Goal: Task Accomplishment & Management: Manage account settings

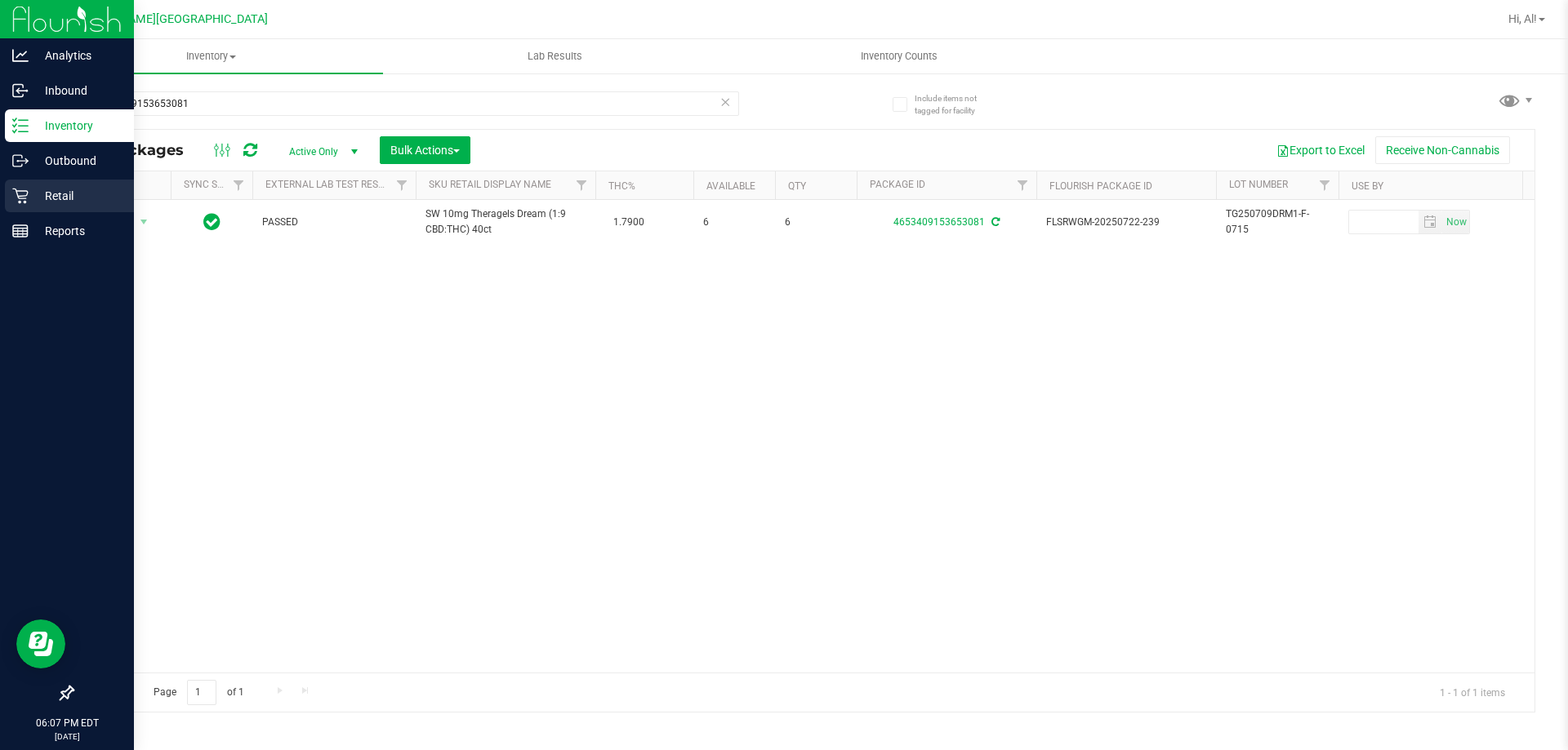
click at [38, 203] on p "Retail" at bounding box center [77, 195] width 98 height 20
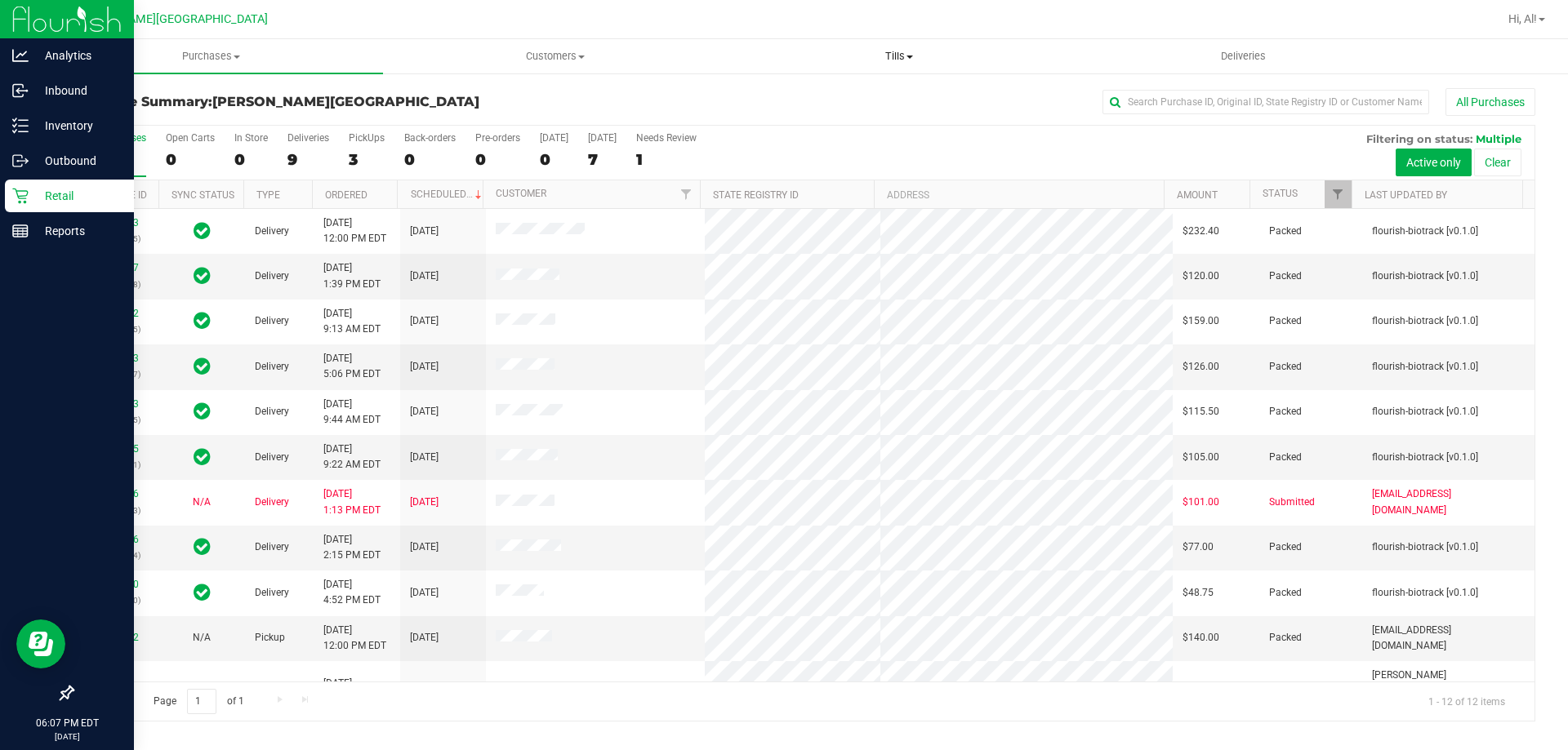
click at [917, 48] on uib-tab-heading "Tills Manage tills Reconcile e-payments" at bounding box center [898, 56] width 342 height 32
click at [875, 94] on li "Manage tills" at bounding box center [898, 98] width 344 height 20
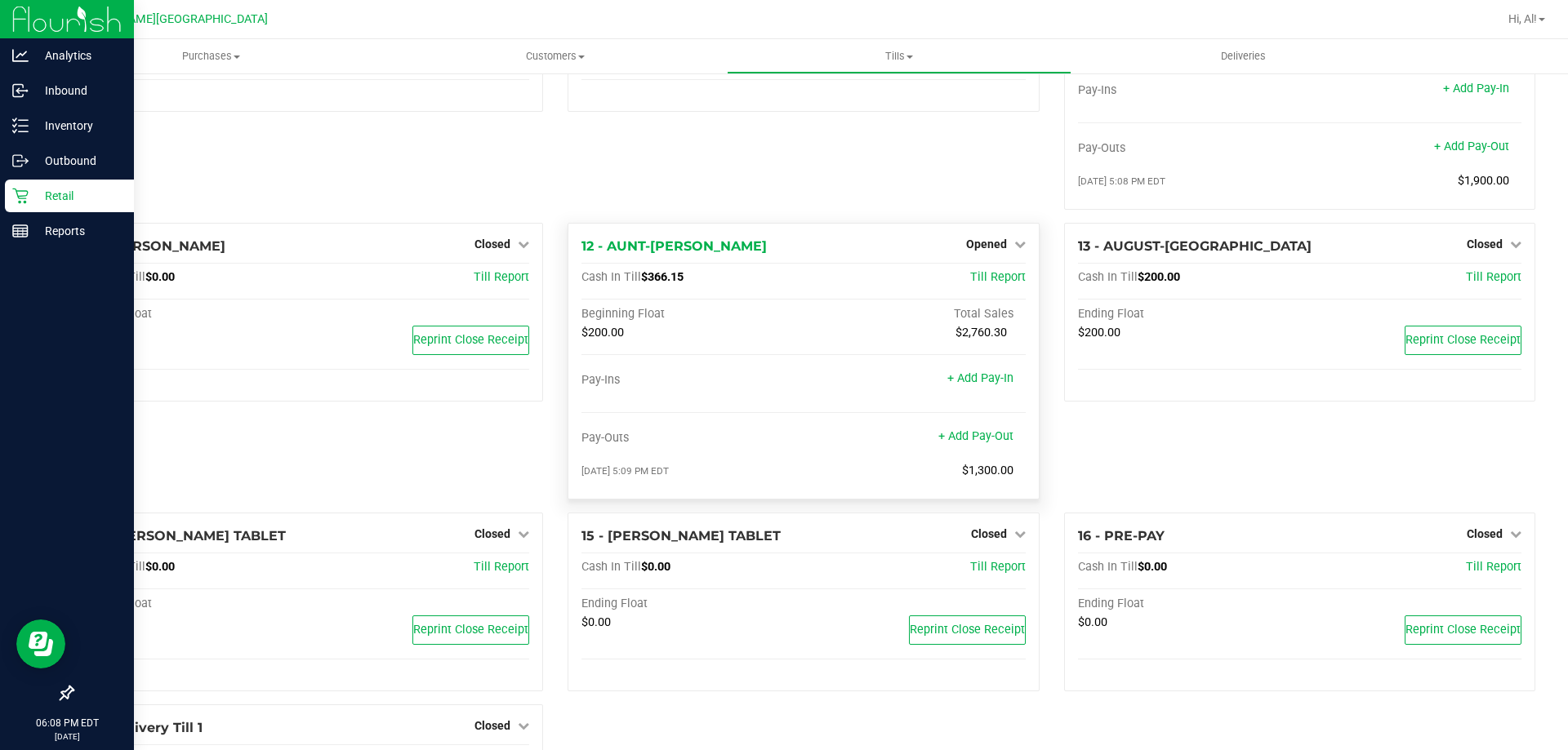
scroll to position [811, 0]
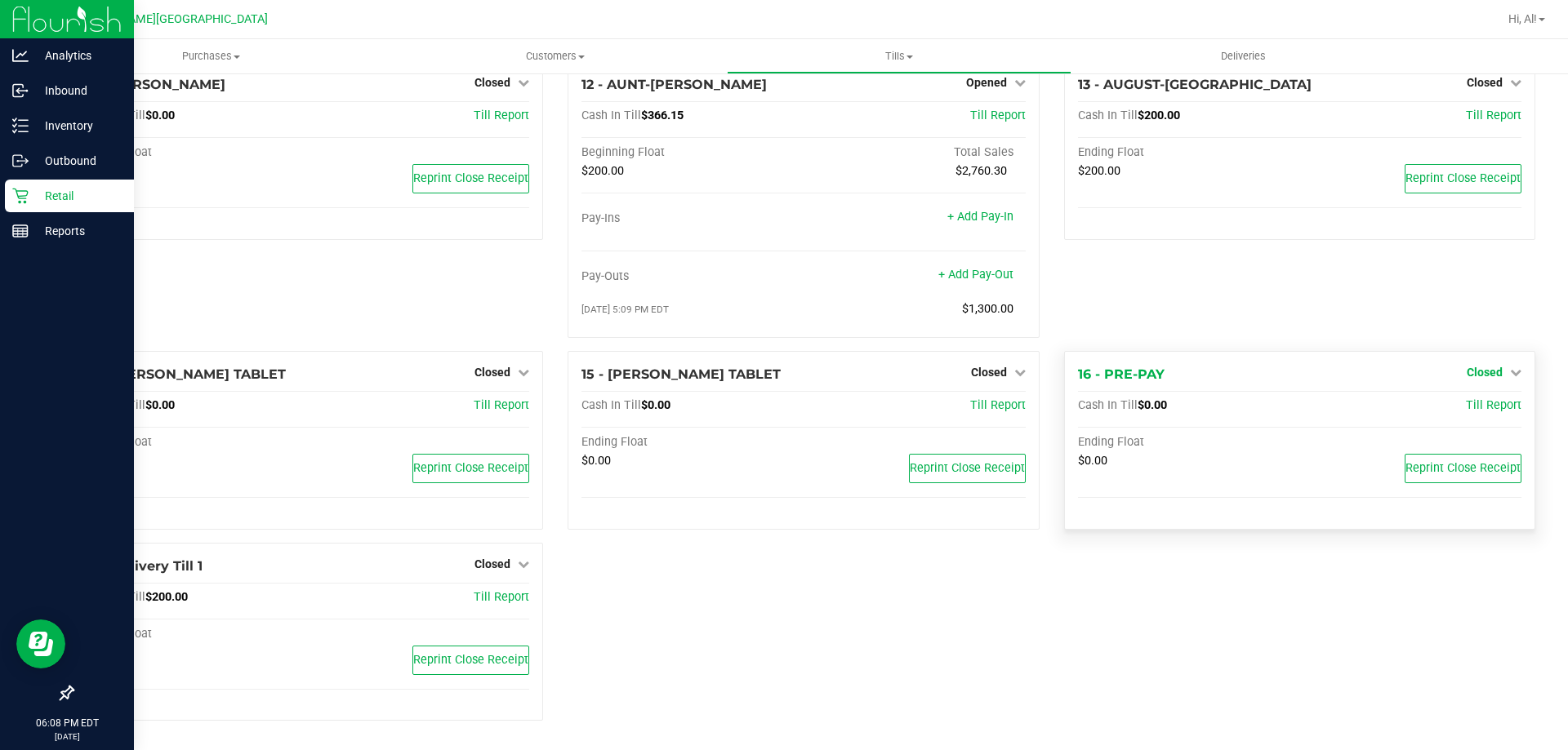
click at [1469, 369] on span "Closed" at bounding box center [1485, 372] width 36 height 13
click at [1443, 317] on div "13 - AUGUST-ALSINA Closed Open Till Cash In Till $200.00 Till Report Ending Flo…" at bounding box center [1300, 206] width 496 height 290
click at [1495, 372] on link "Closed" at bounding box center [1494, 372] width 54 height 13
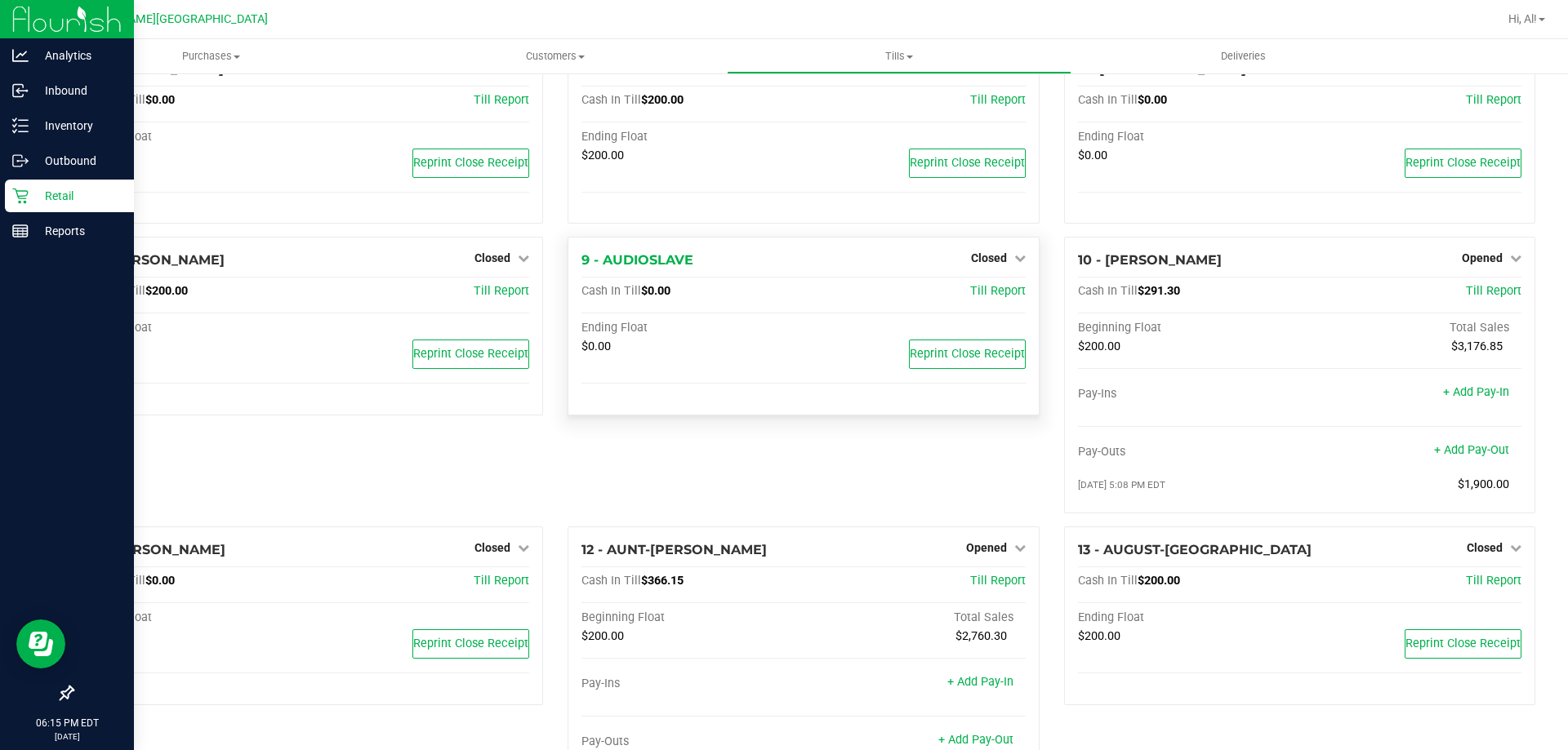
scroll to position [490, 0]
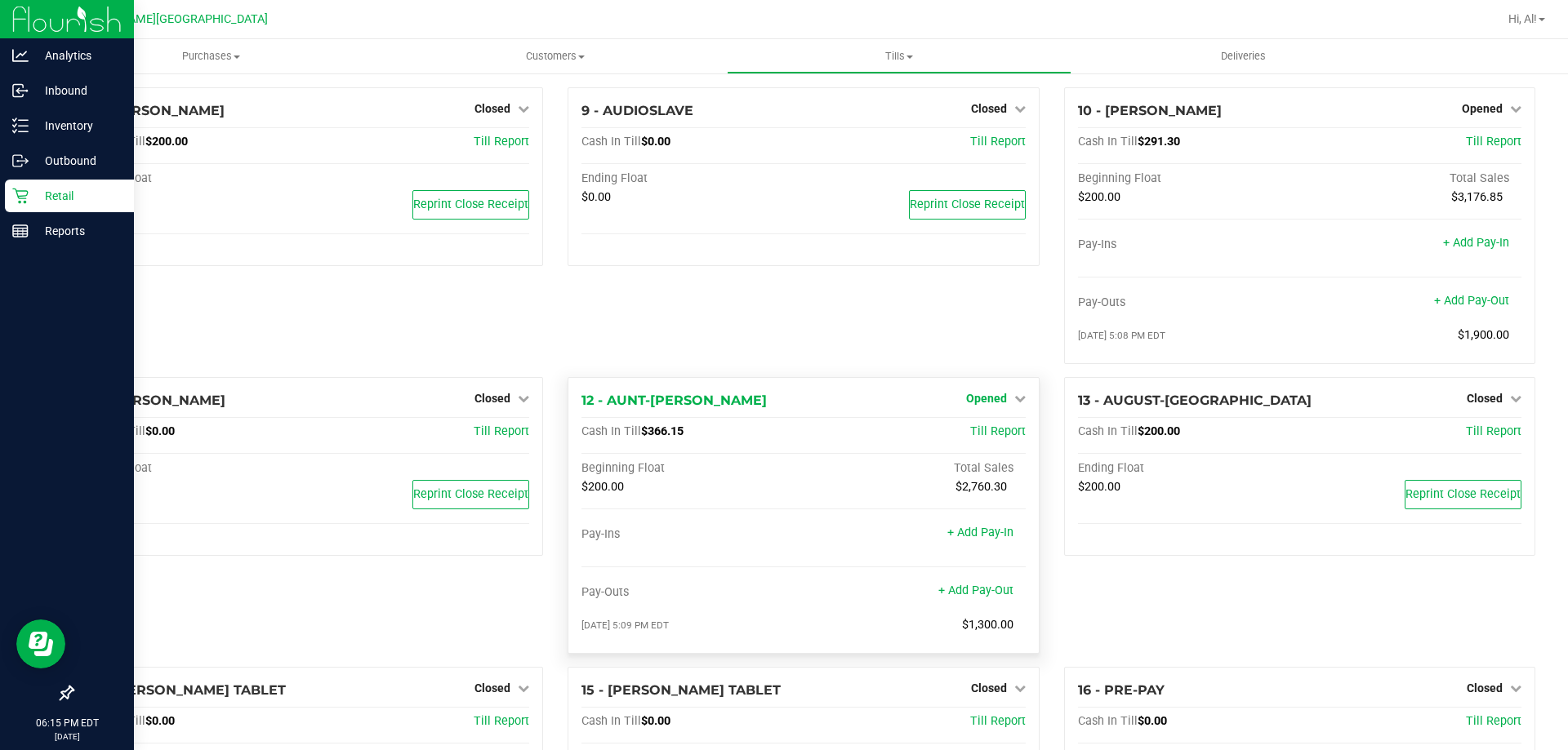
click at [994, 399] on span "Opened" at bounding box center [986, 398] width 41 height 13
click at [966, 439] on link "Close Till" at bounding box center [988, 432] width 44 height 13
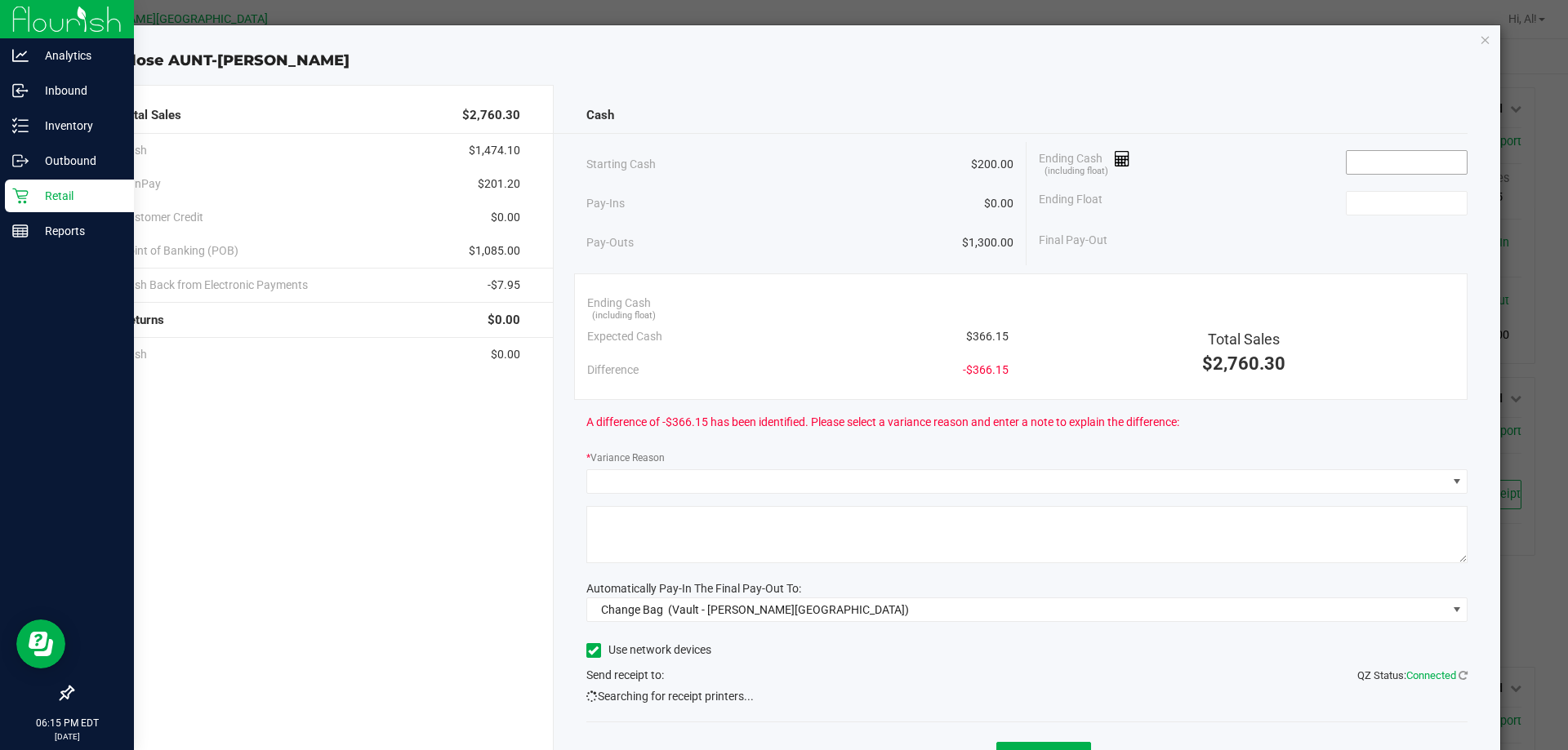
click at [1384, 161] on input at bounding box center [1406, 162] width 120 height 23
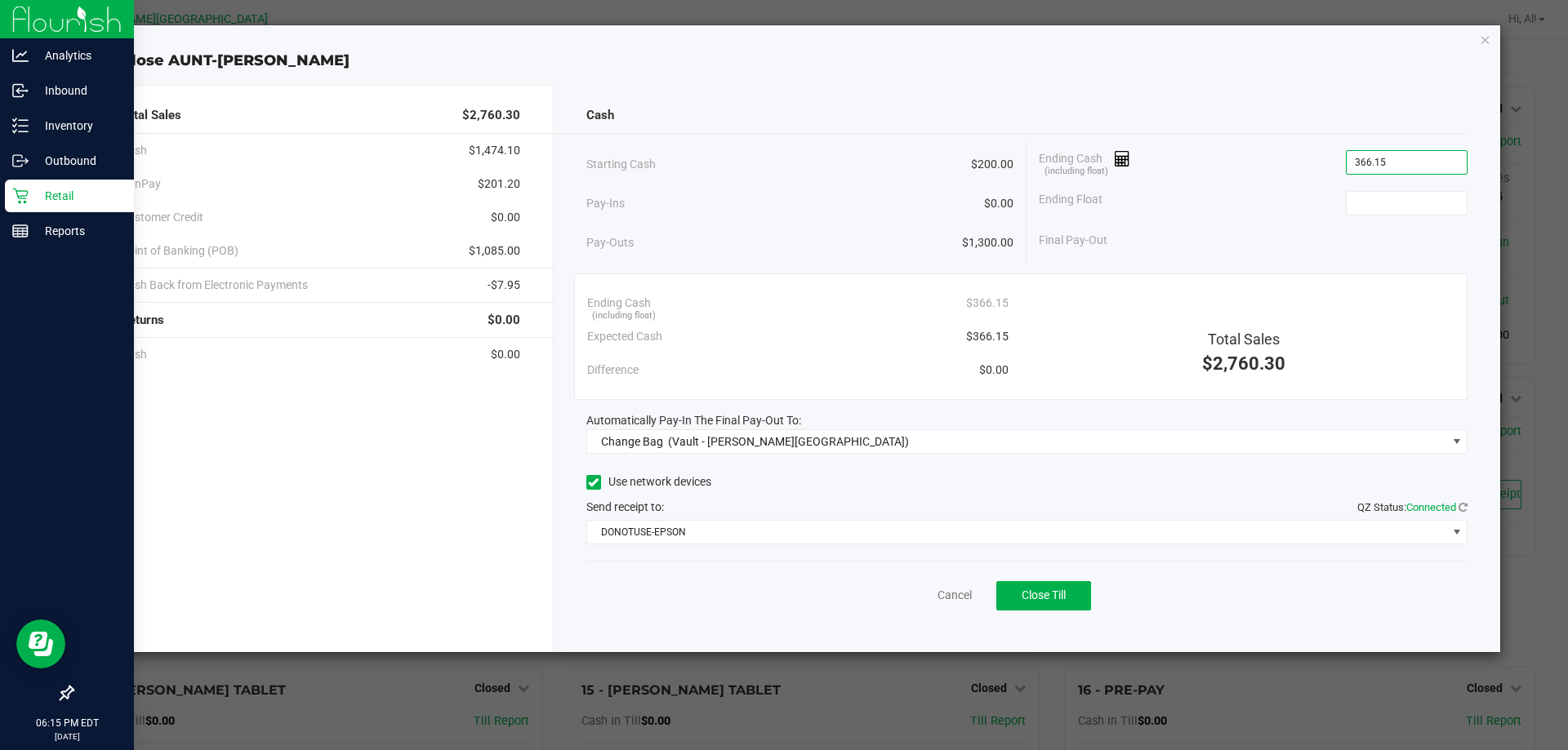
type input "$366.15"
click at [1380, 188] on div "Ending Float" at bounding box center [1253, 203] width 429 height 41
click at [1376, 198] on input at bounding box center [1406, 203] width 120 height 23
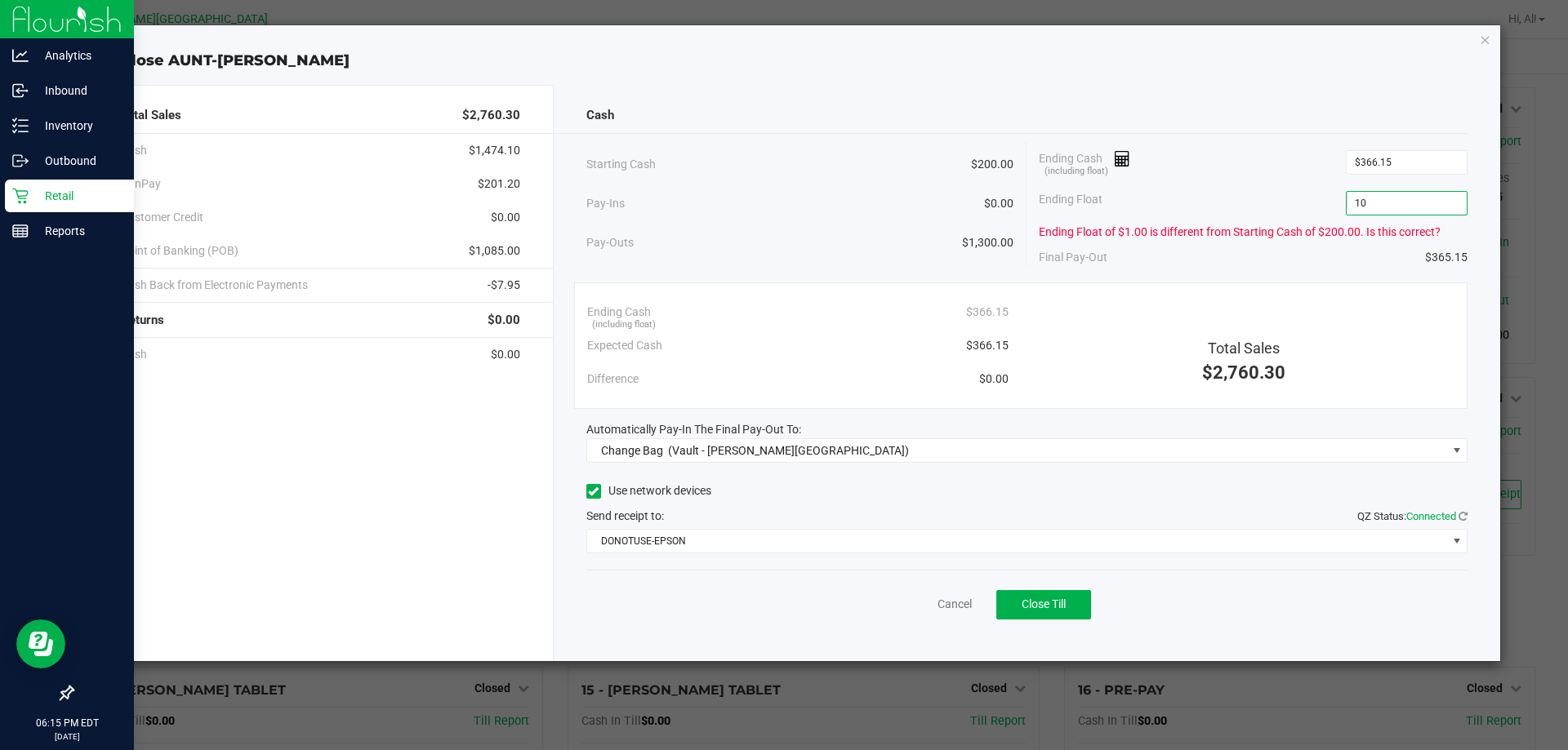
type input "1"
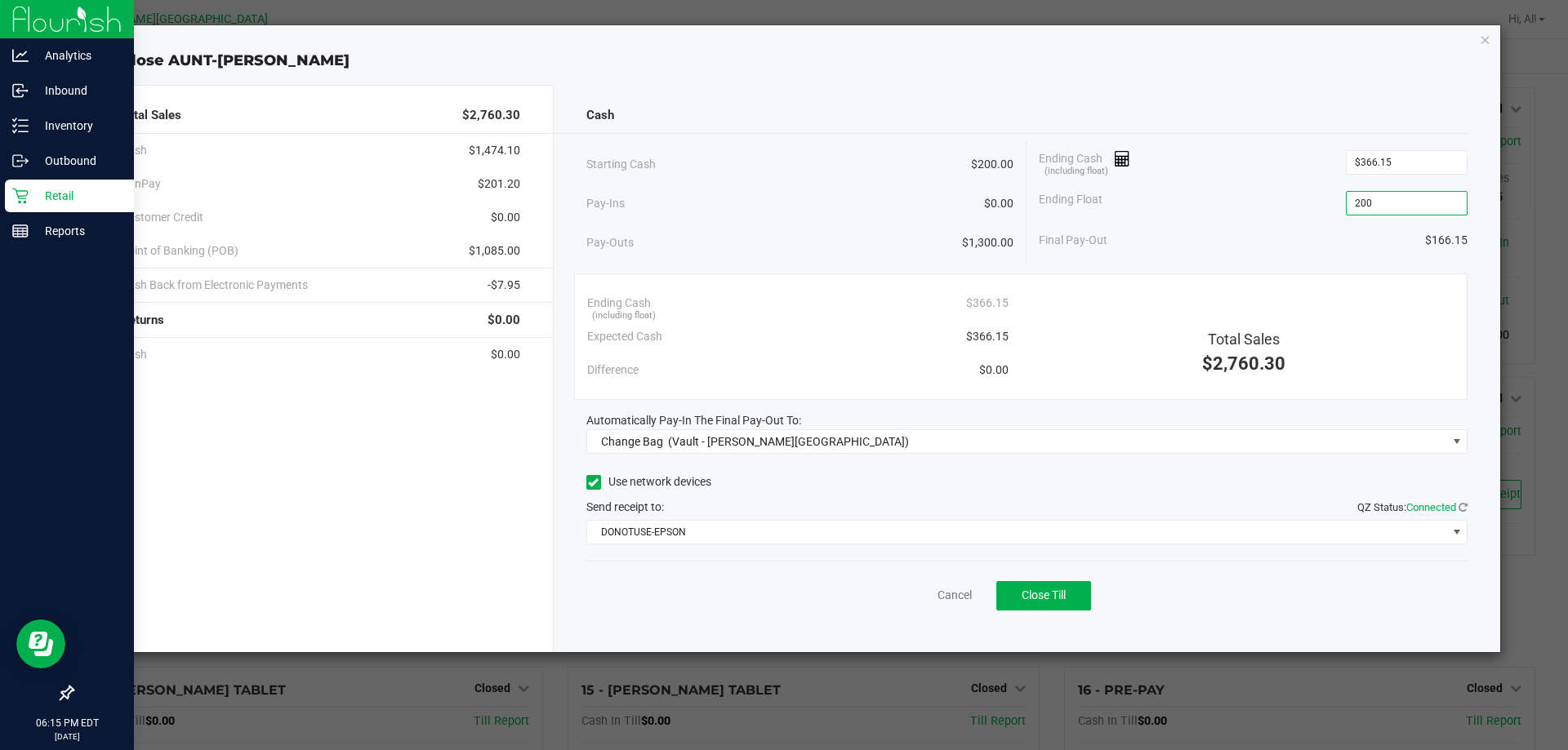
type input "$200.00"
click at [1247, 188] on div "Ending Float $200.00" at bounding box center [1253, 203] width 429 height 41
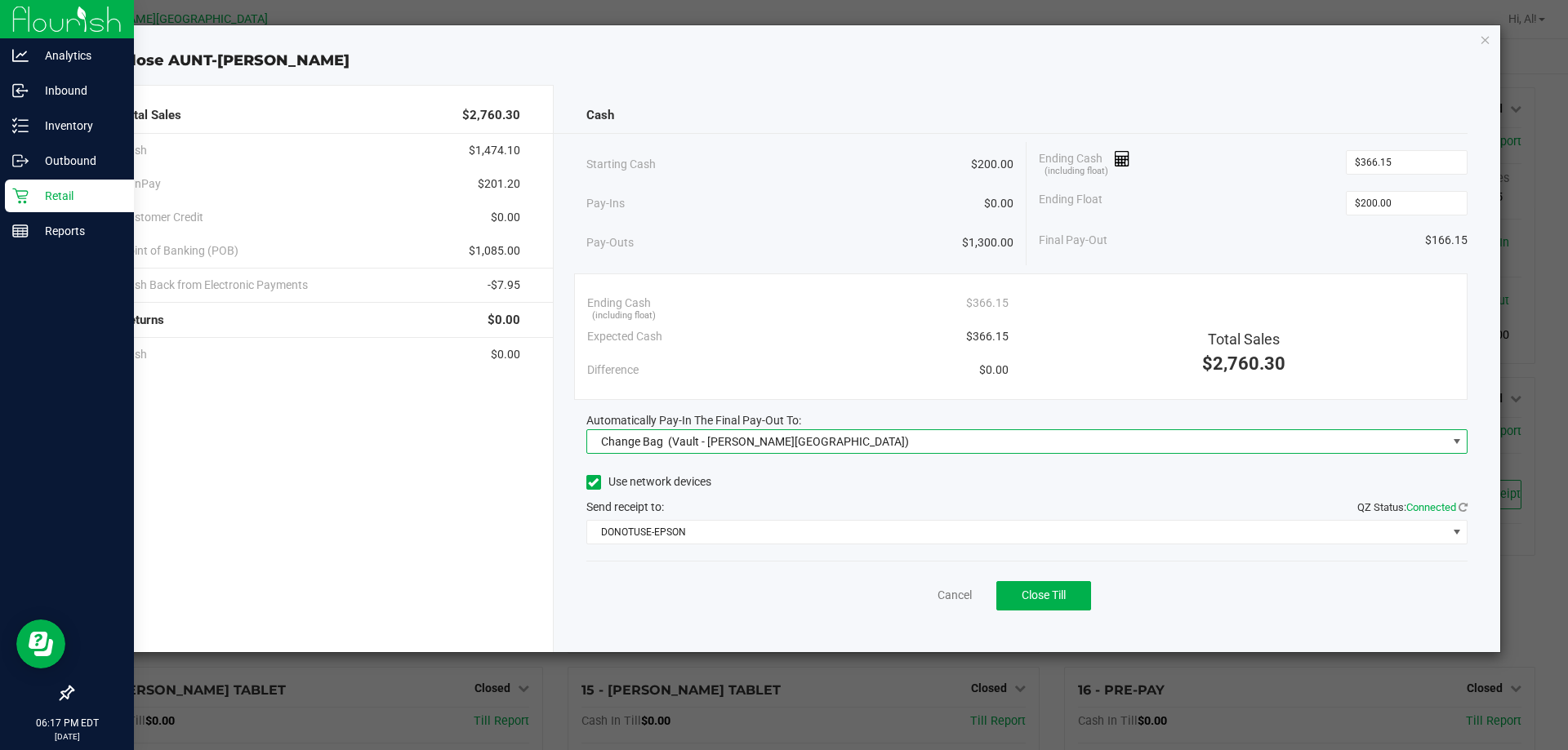
click at [1115, 443] on span "Change Bag (Vault - [PERSON_NAME][GEOGRAPHIC_DATA])" at bounding box center [1017, 441] width 860 height 23
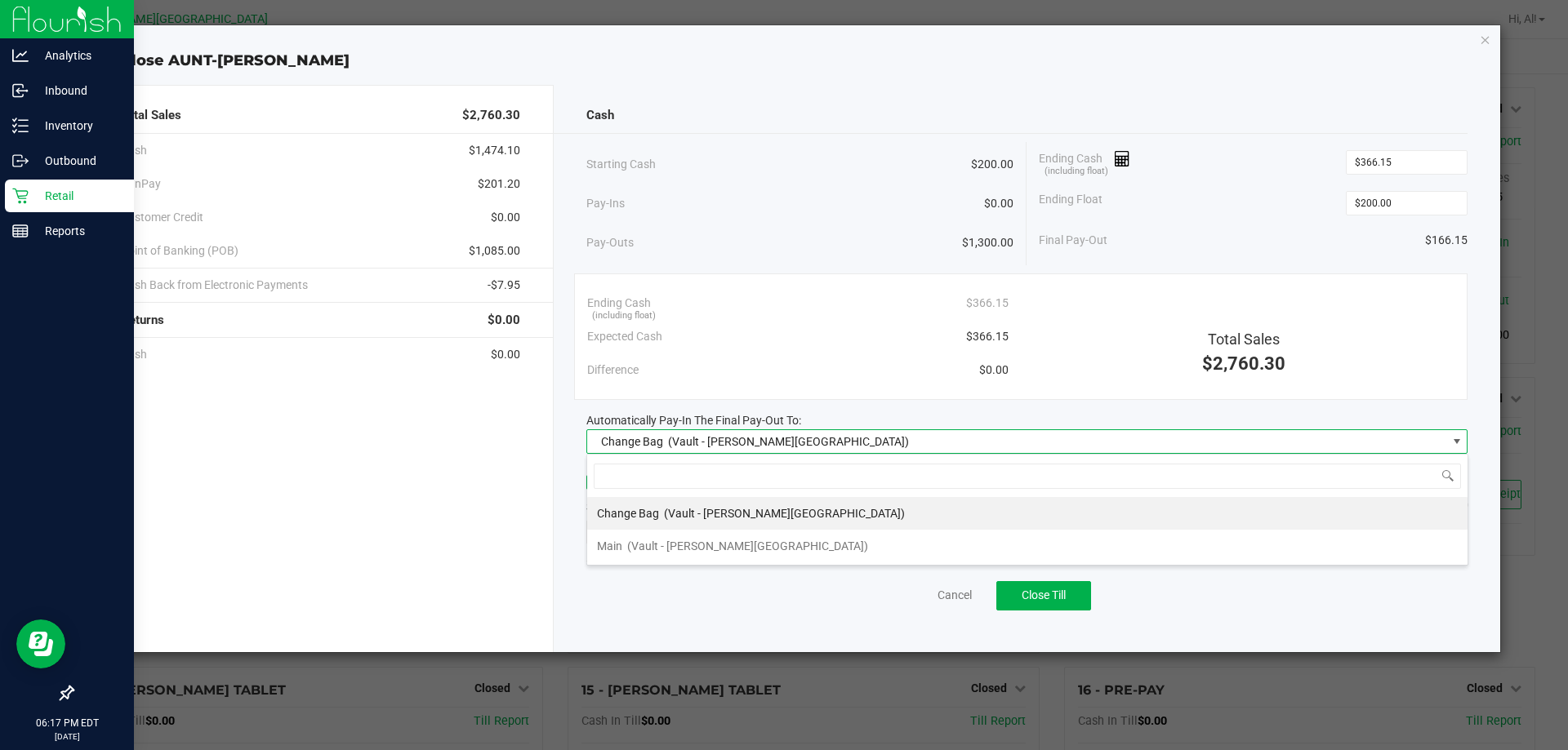
scroll to position [25, 881]
click at [947, 541] on li "Main (Vault - [PERSON_NAME][GEOGRAPHIC_DATA])" at bounding box center [1027, 546] width 880 height 32
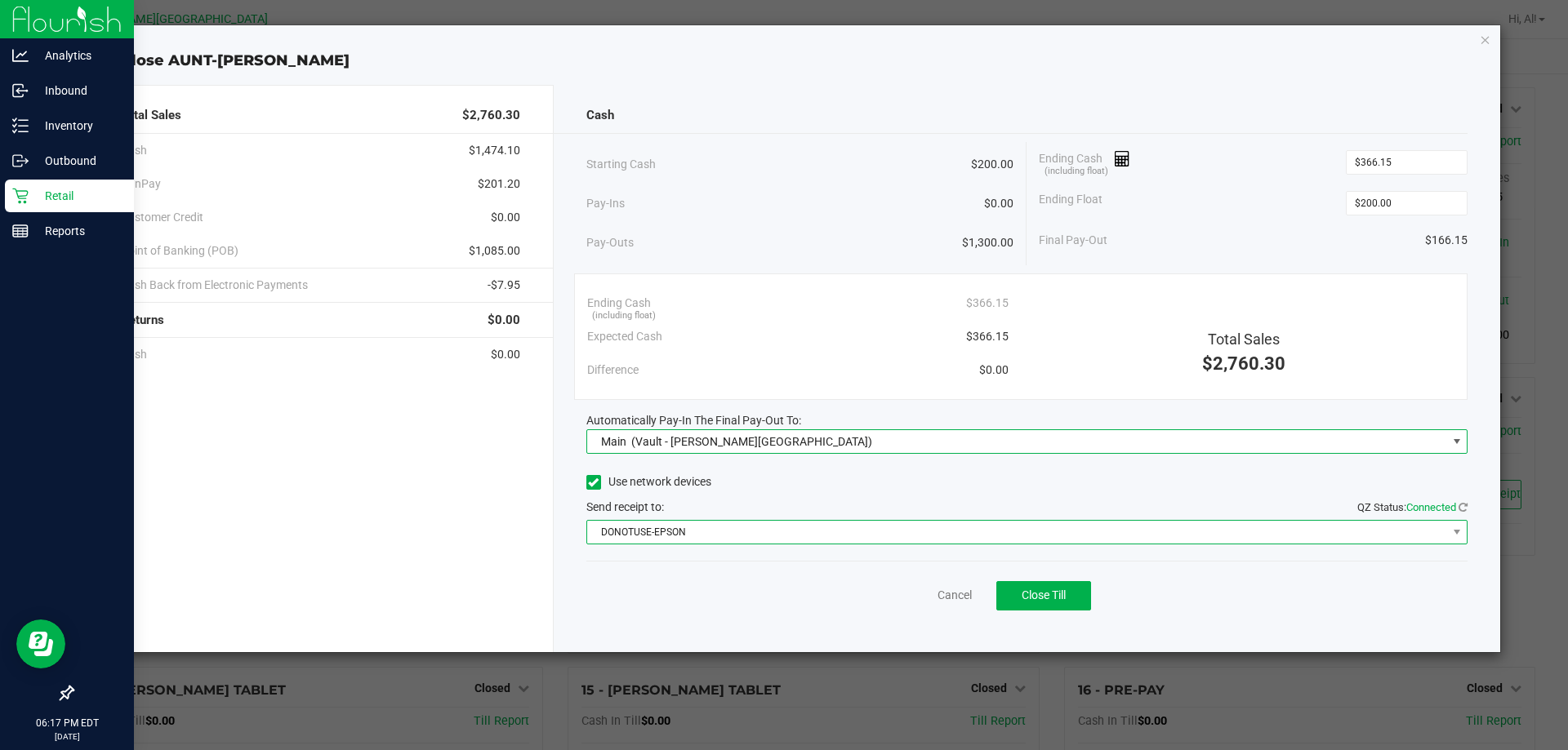
click at [944, 542] on span "DONOTUSE-EPSON" at bounding box center [1017, 532] width 860 height 23
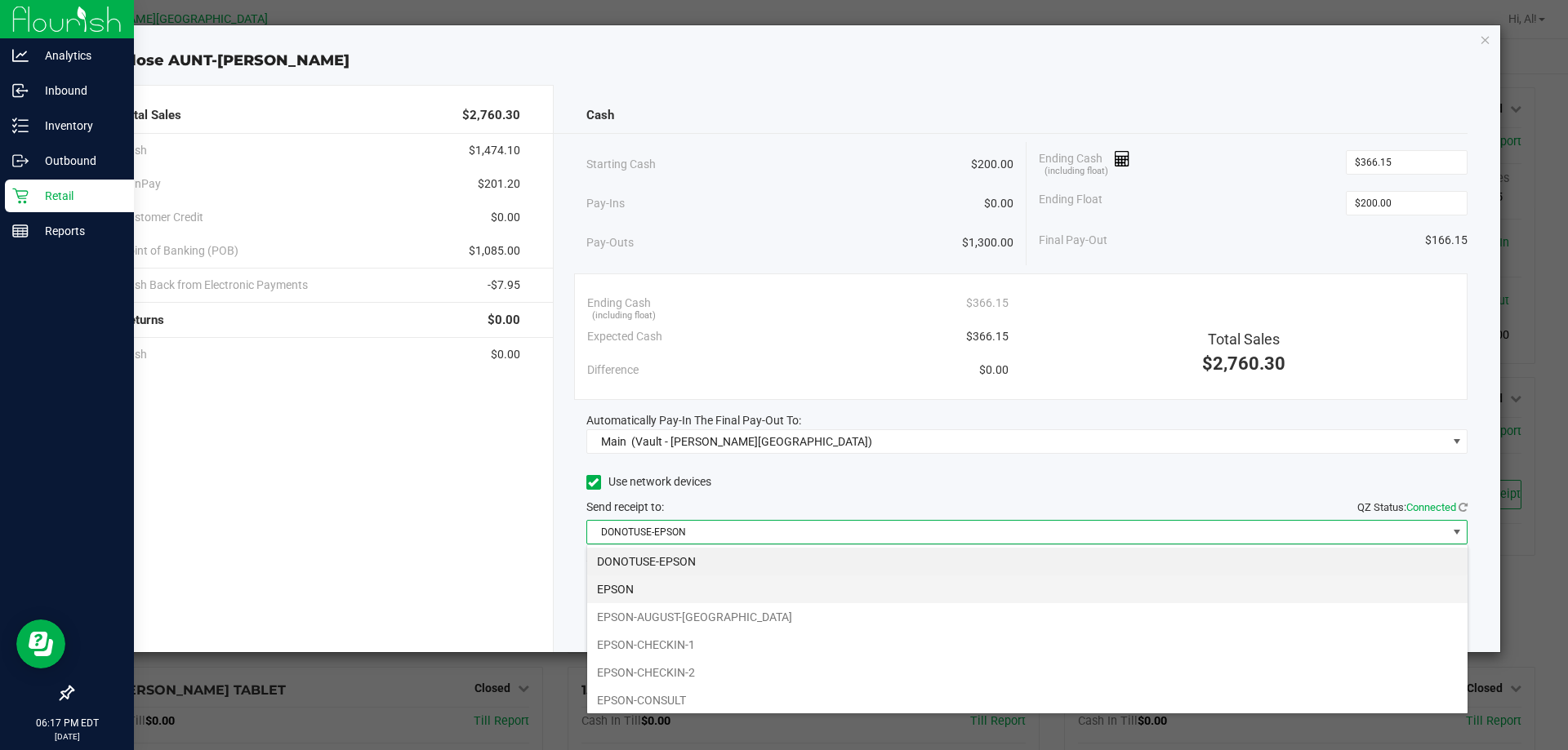
scroll to position [163, 0]
click at [781, 574] on li "EPSON-FILLPACK-1" at bounding box center [1027, 564] width 880 height 28
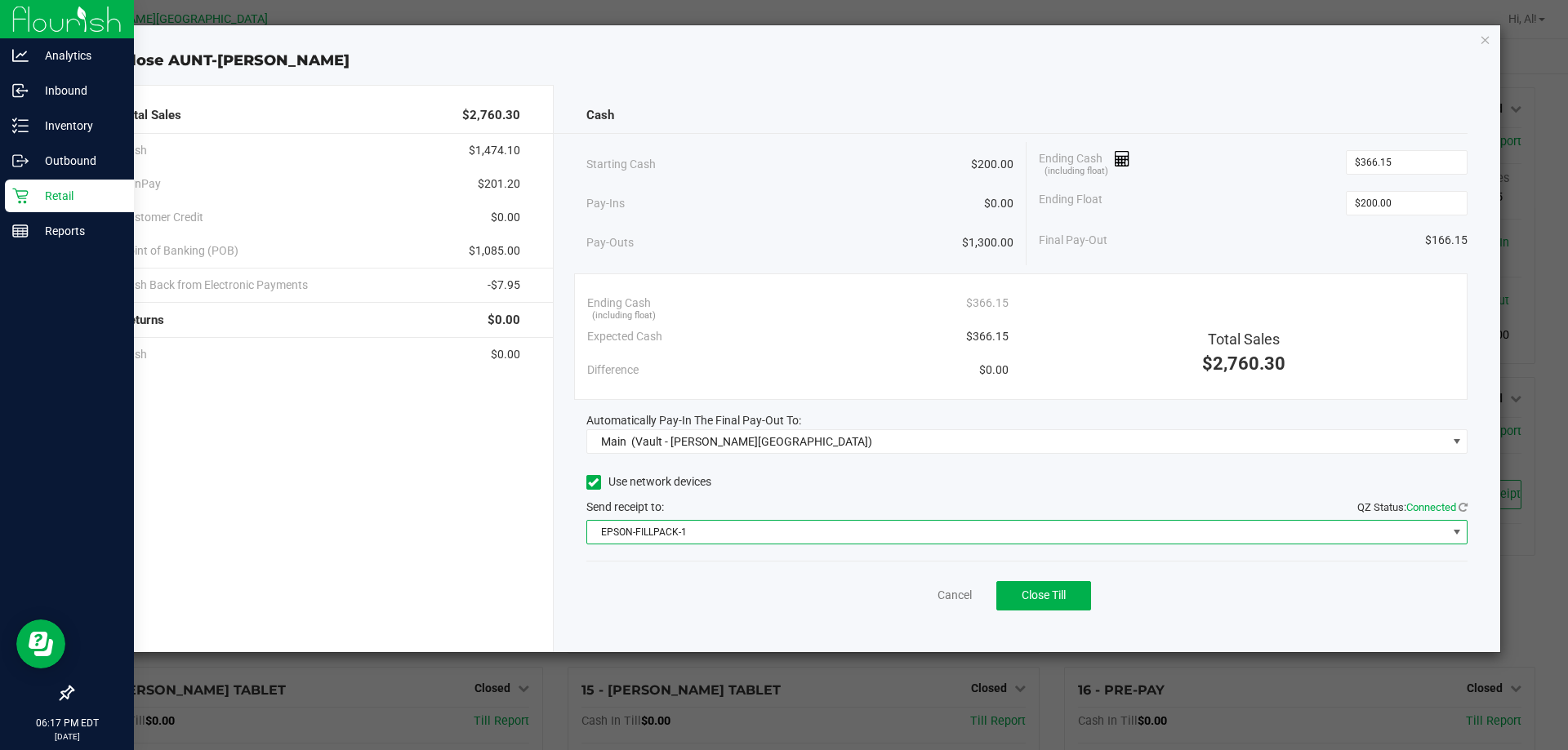
click at [785, 585] on div "Cancel Close Till" at bounding box center [1027, 592] width 882 height 63
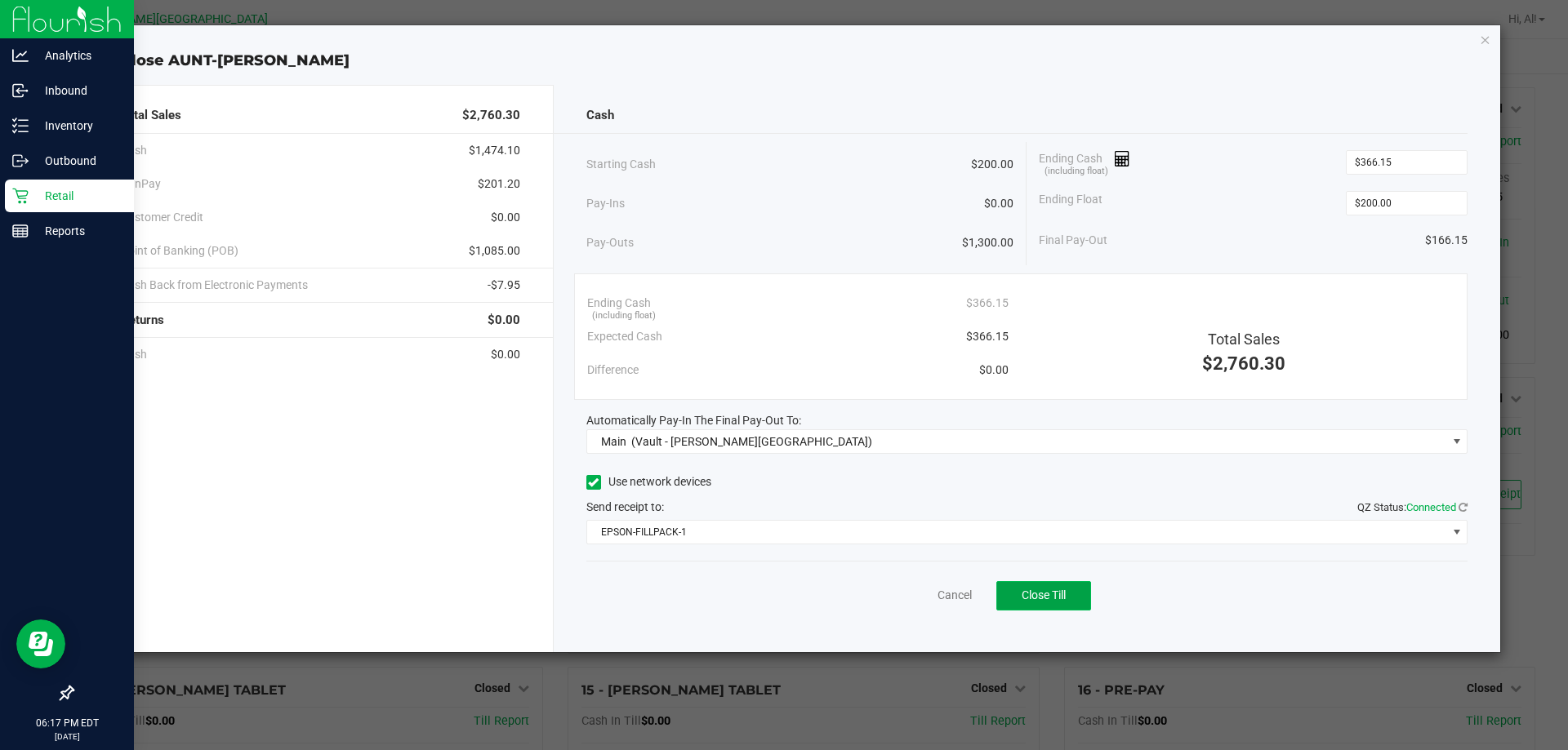
click at [1044, 582] on button "Close Till" at bounding box center [1044, 596] width 95 height 30
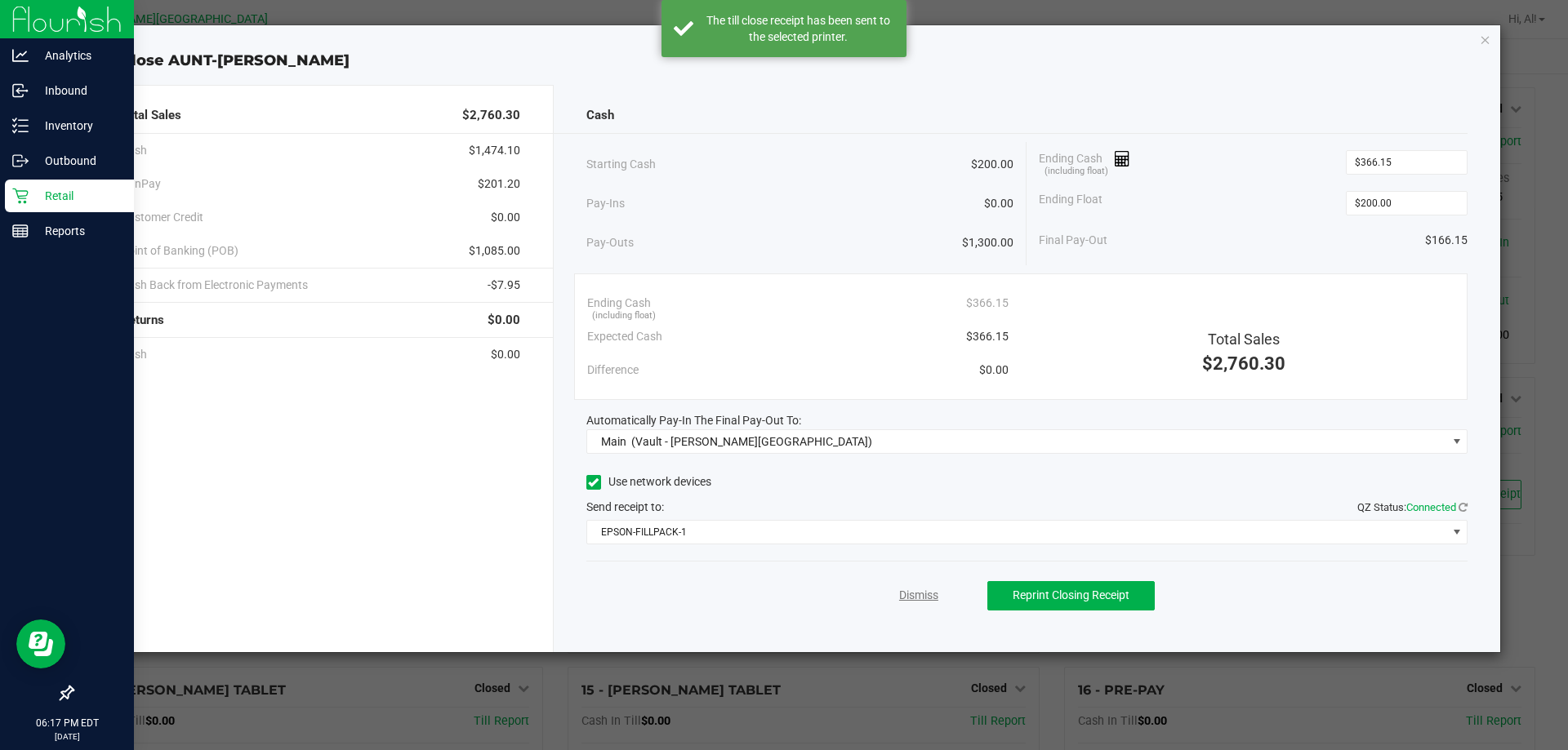
click at [921, 599] on link "Dismiss" at bounding box center [919, 596] width 39 height 17
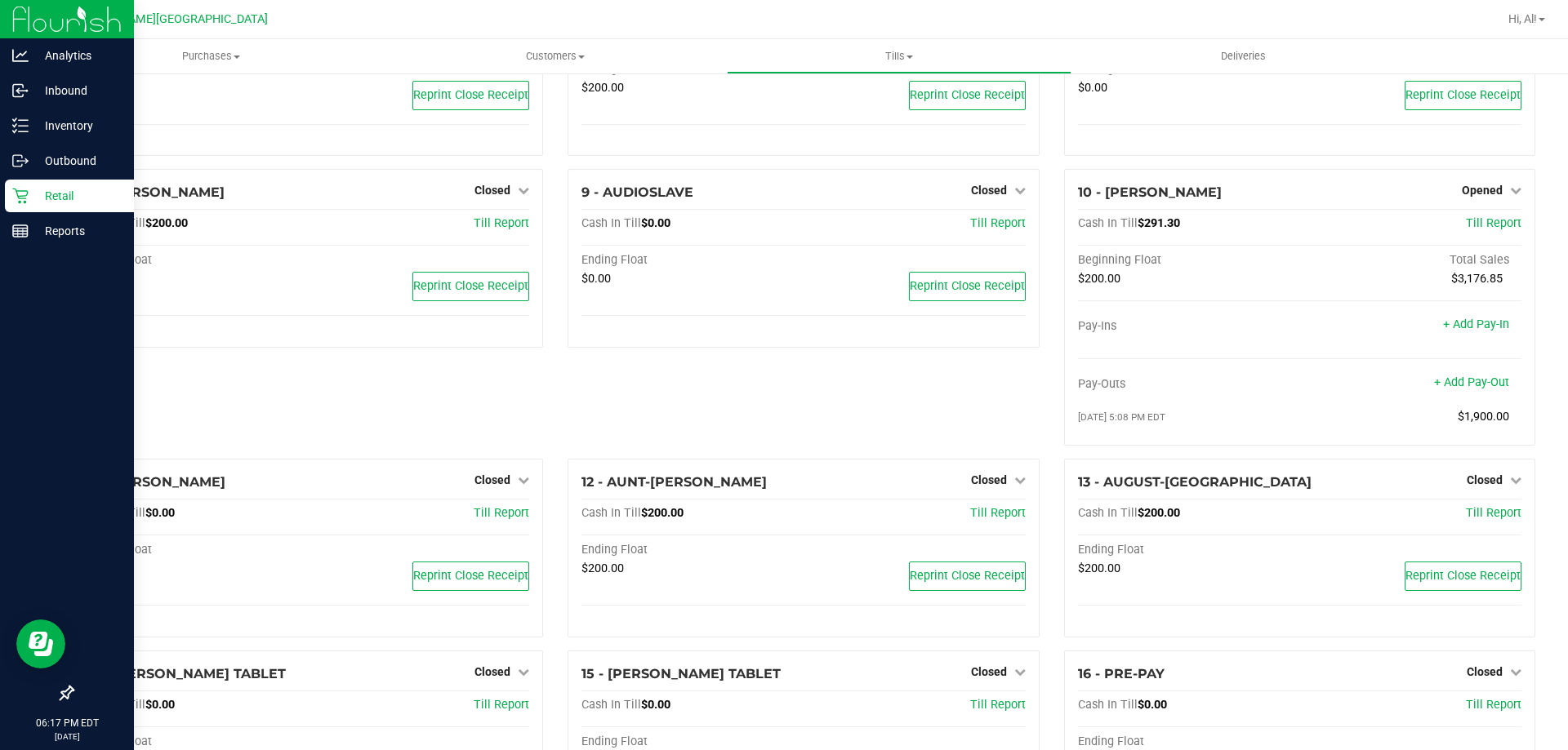
scroll to position [245, 0]
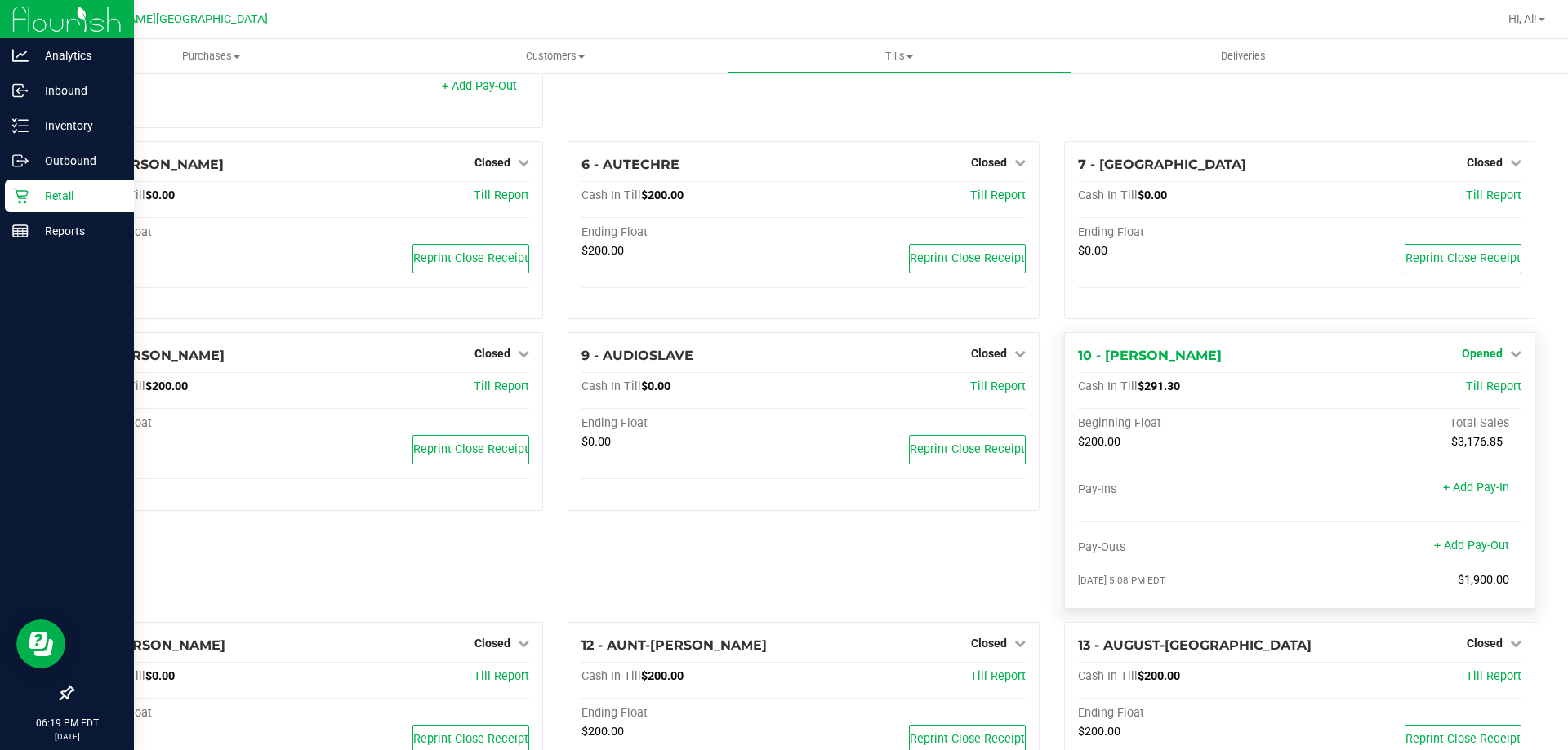
click at [1510, 355] on icon at bounding box center [1515, 353] width 11 height 11
click at [1470, 394] on link "Close Till" at bounding box center [1484, 387] width 44 height 13
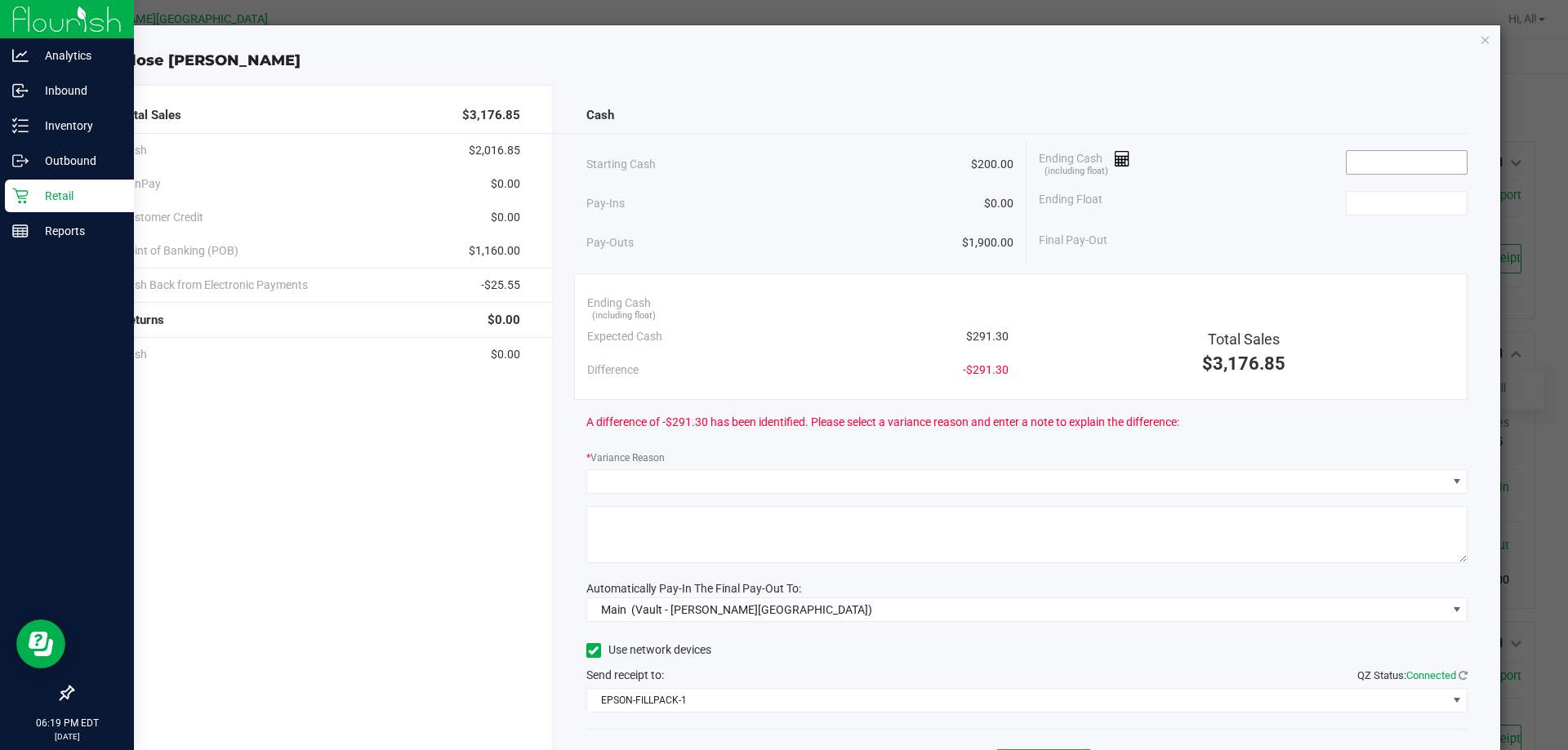
click at [1369, 157] on input at bounding box center [1406, 162] width 120 height 23
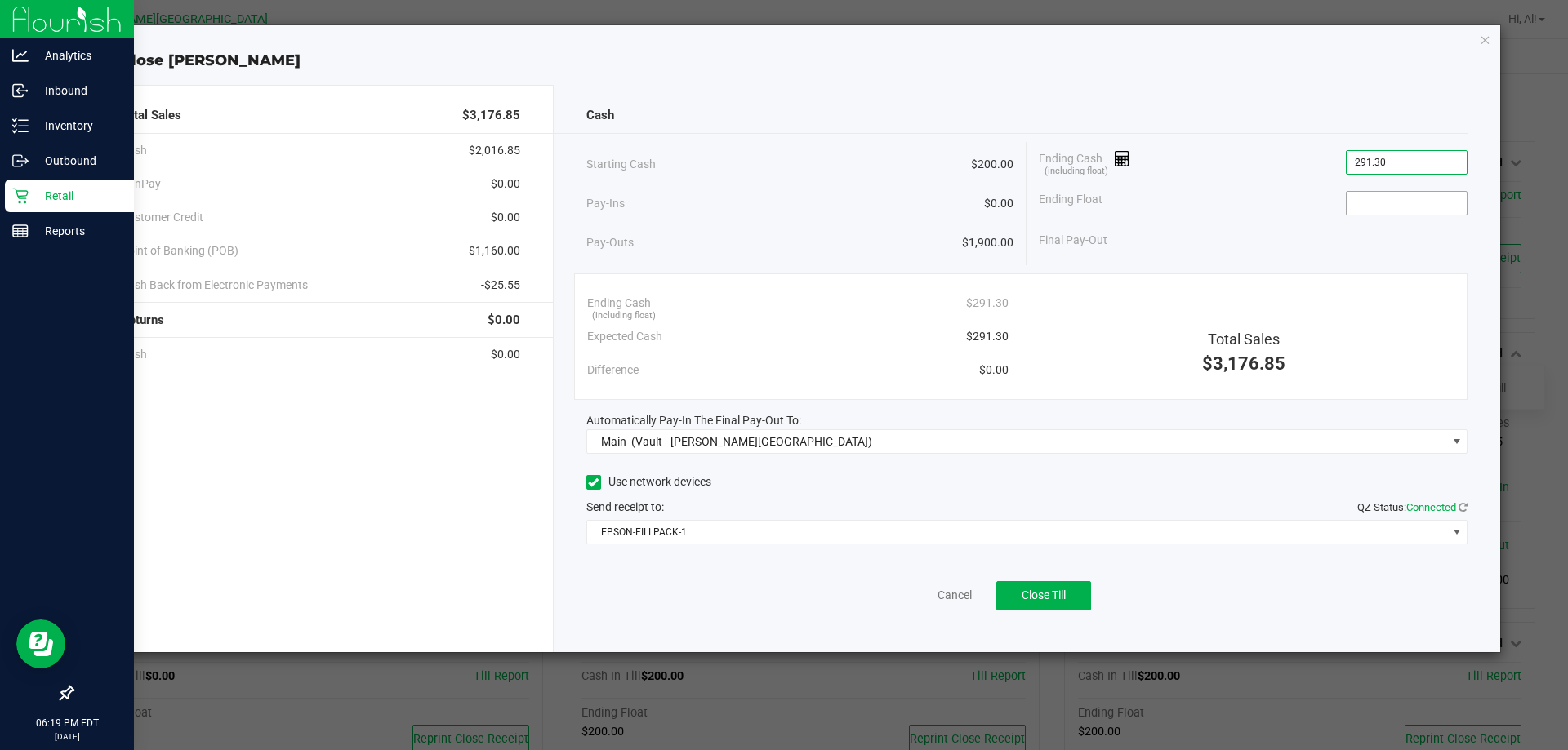
type input "$291.30"
click at [1387, 197] on input at bounding box center [1406, 203] width 120 height 23
type input "$200.00"
click at [1189, 237] on div "Final Pay-Out $91.30" at bounding box center [1253, 240] width 429 height 33
click at [1031, 602] on span "Close Till" at bounding box center [1043, 595] width 44 height 13
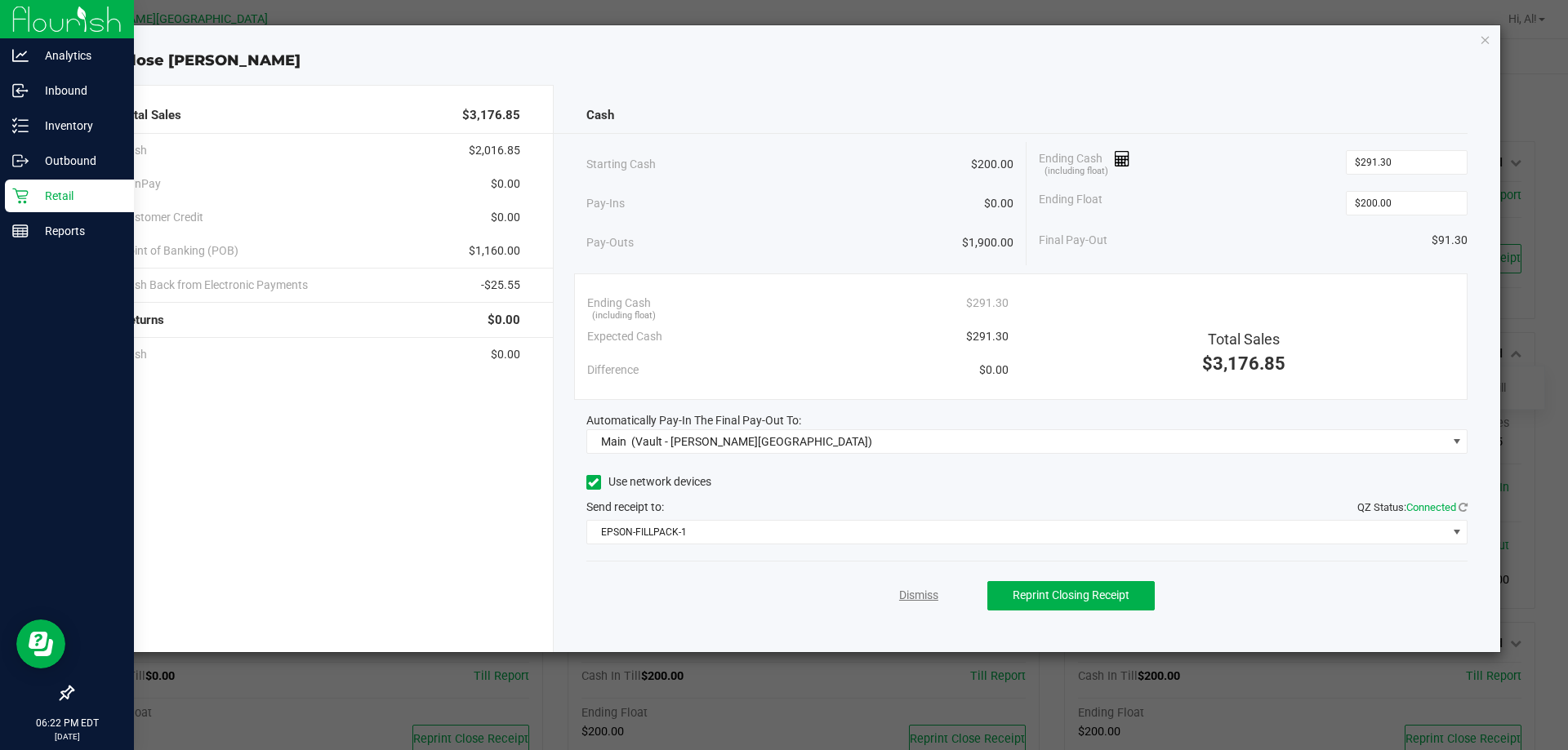
click at [917, 590] on link "Dismiss" at bounding box center [919, 596] width 39 height 17
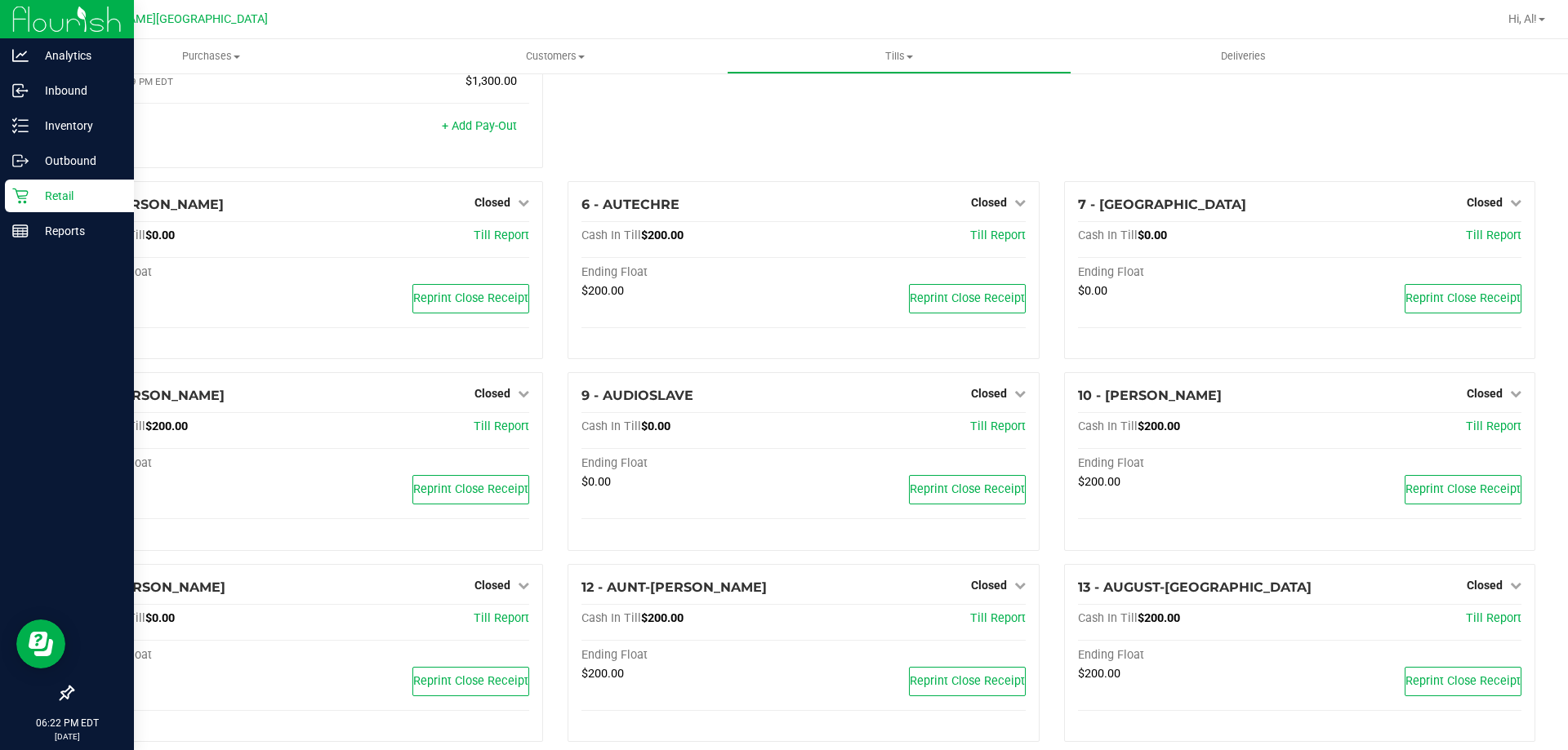
scroll to position [0, 0]
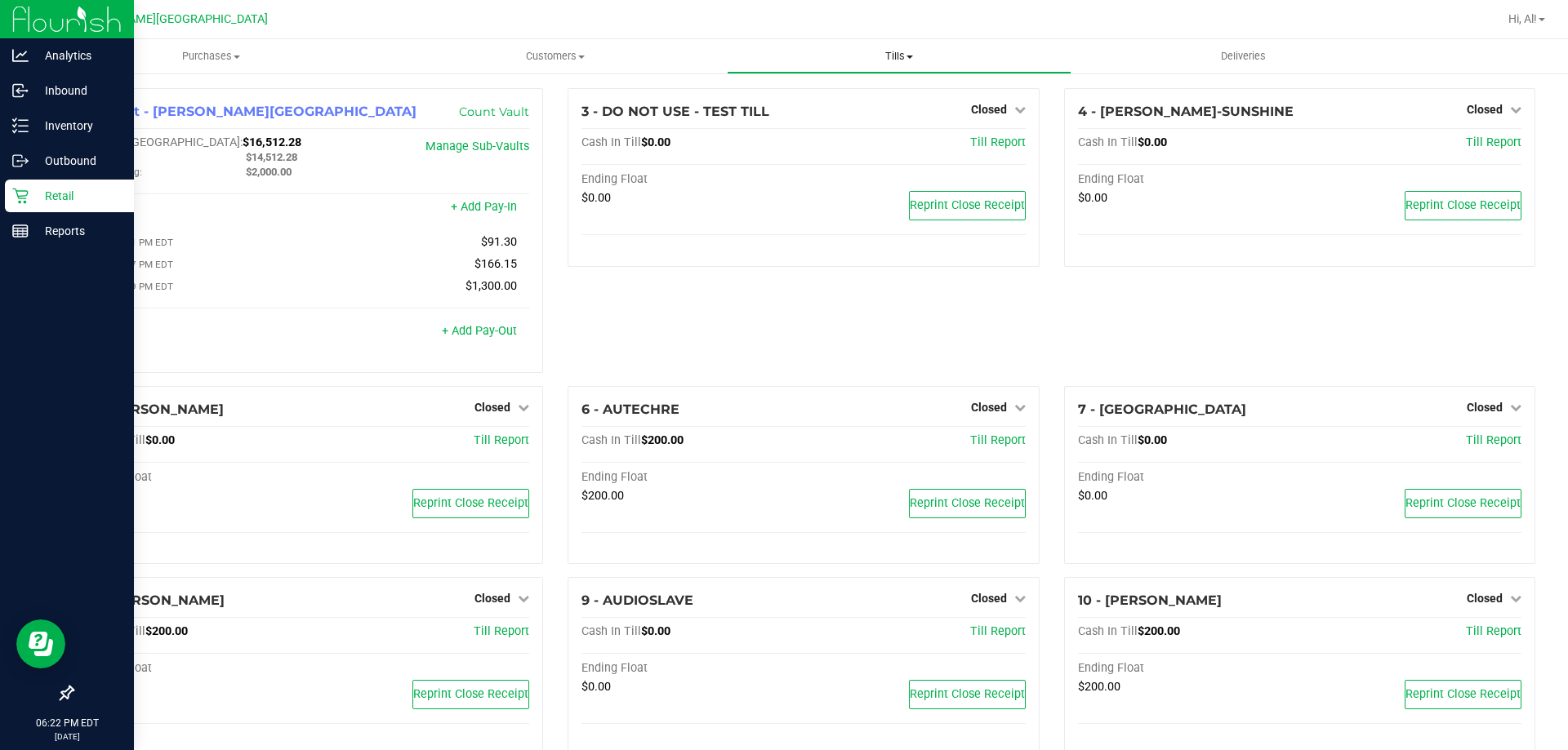
click at [884, 52] on span "Tills" at bounding box center [898, 56] width 342 height 14
click at [63, 228] on p "Reports" at bounding box center [77, 231] width 98 height 20
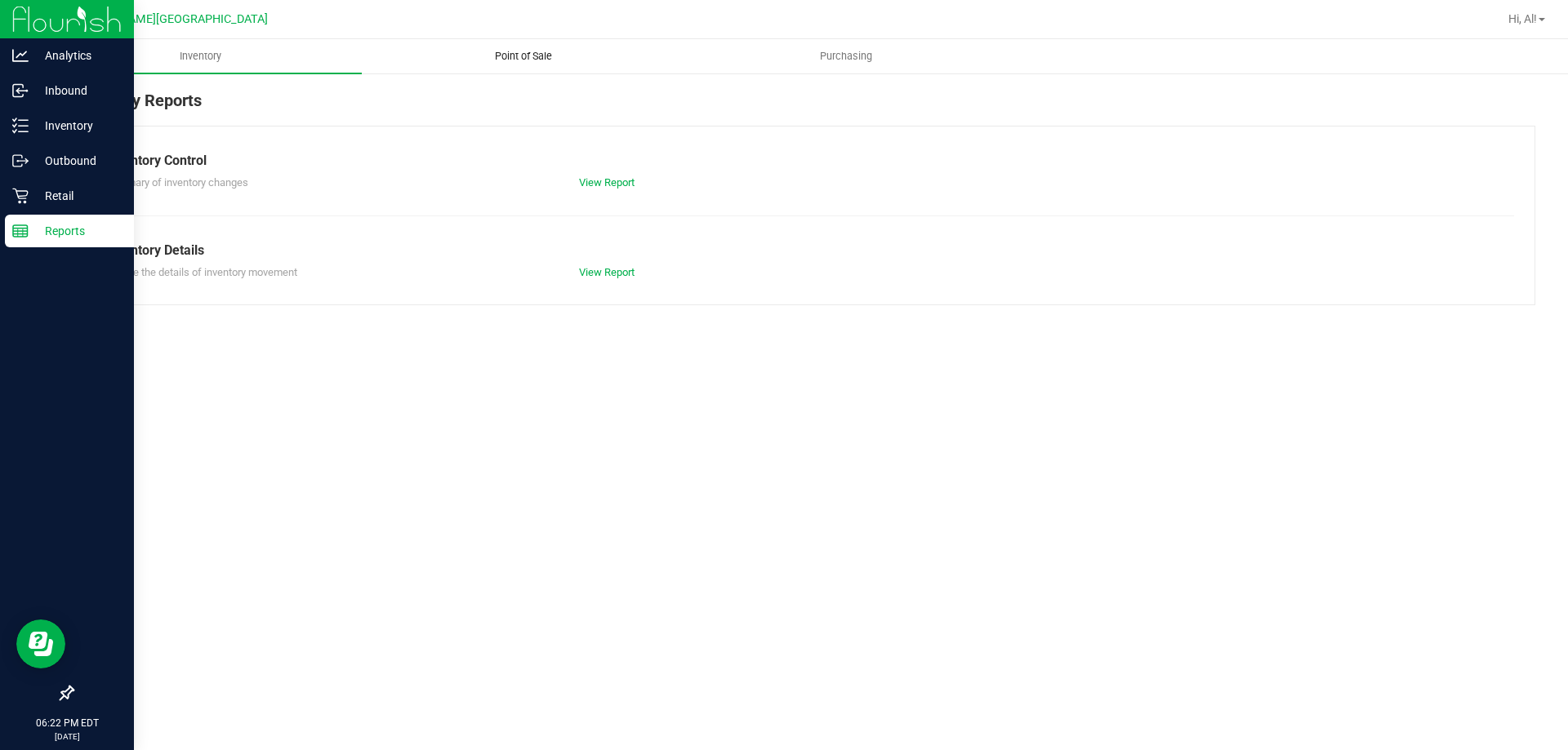
click at [523, 51] on span "Point of Sale" at bounding box center [523, 56] width 101 height 14
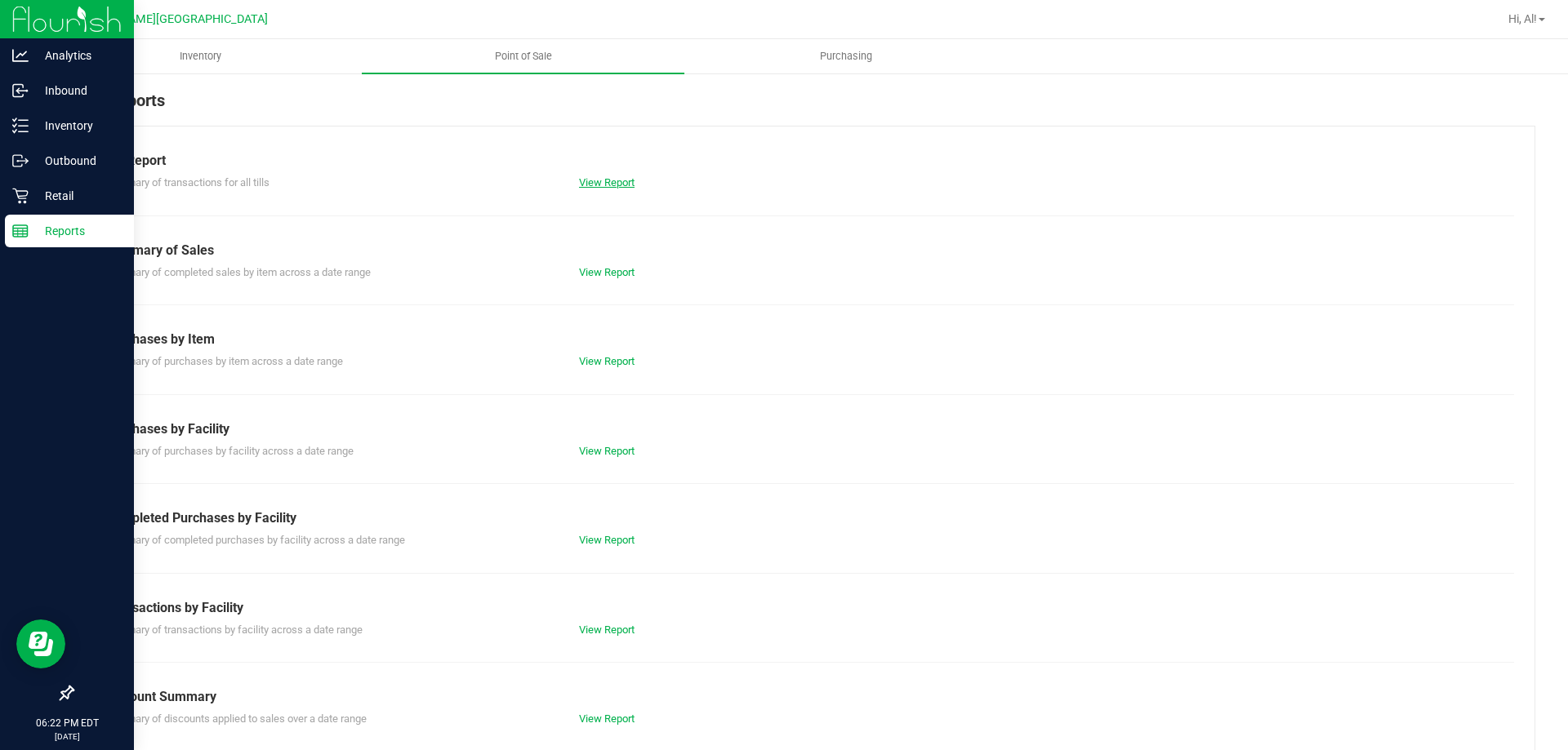
click at [593, 186] on link "View Report" at bounding box center [606, 182] width 55 height 12
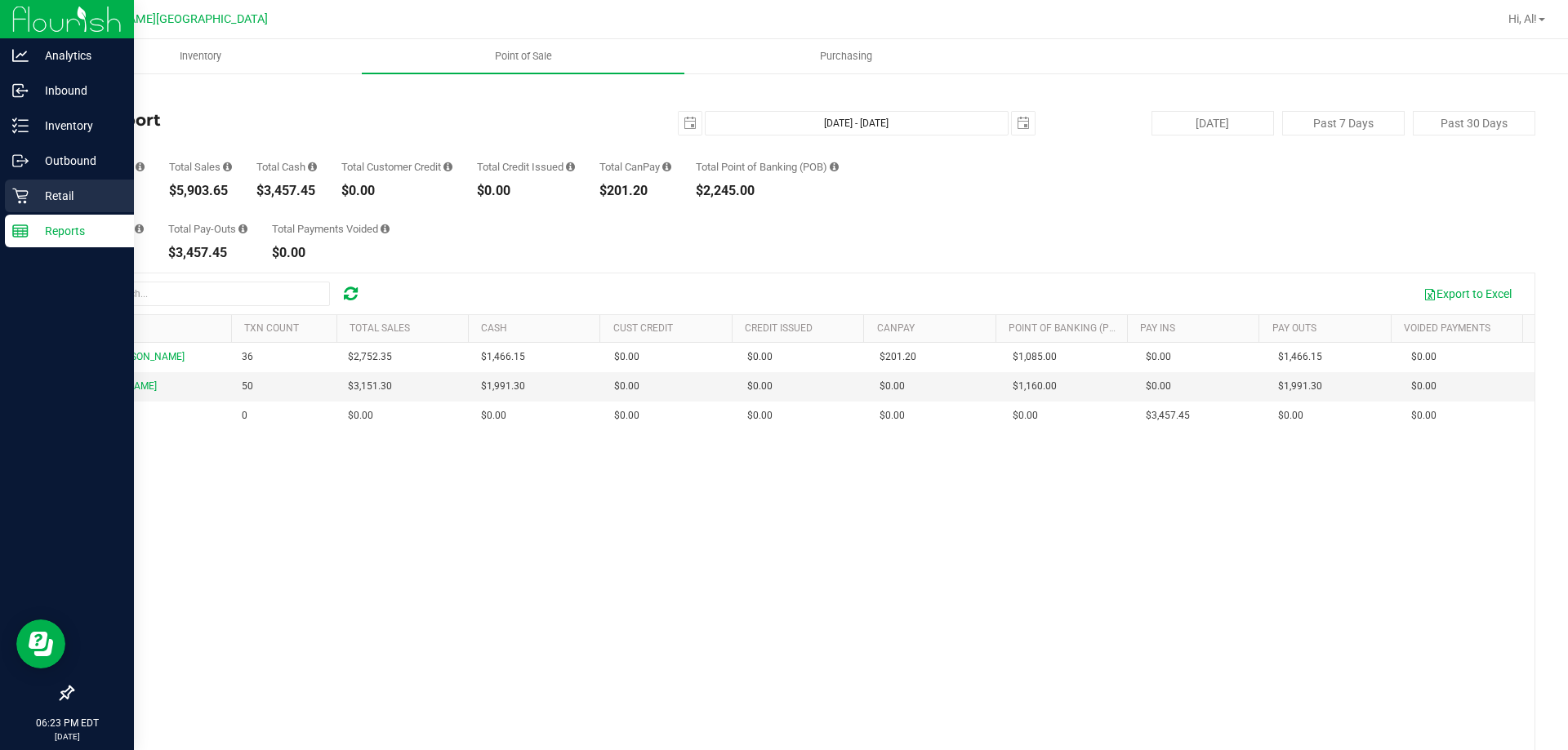
click at [26, 194] on icon at bounding box center [20, 195] width 16 height 16
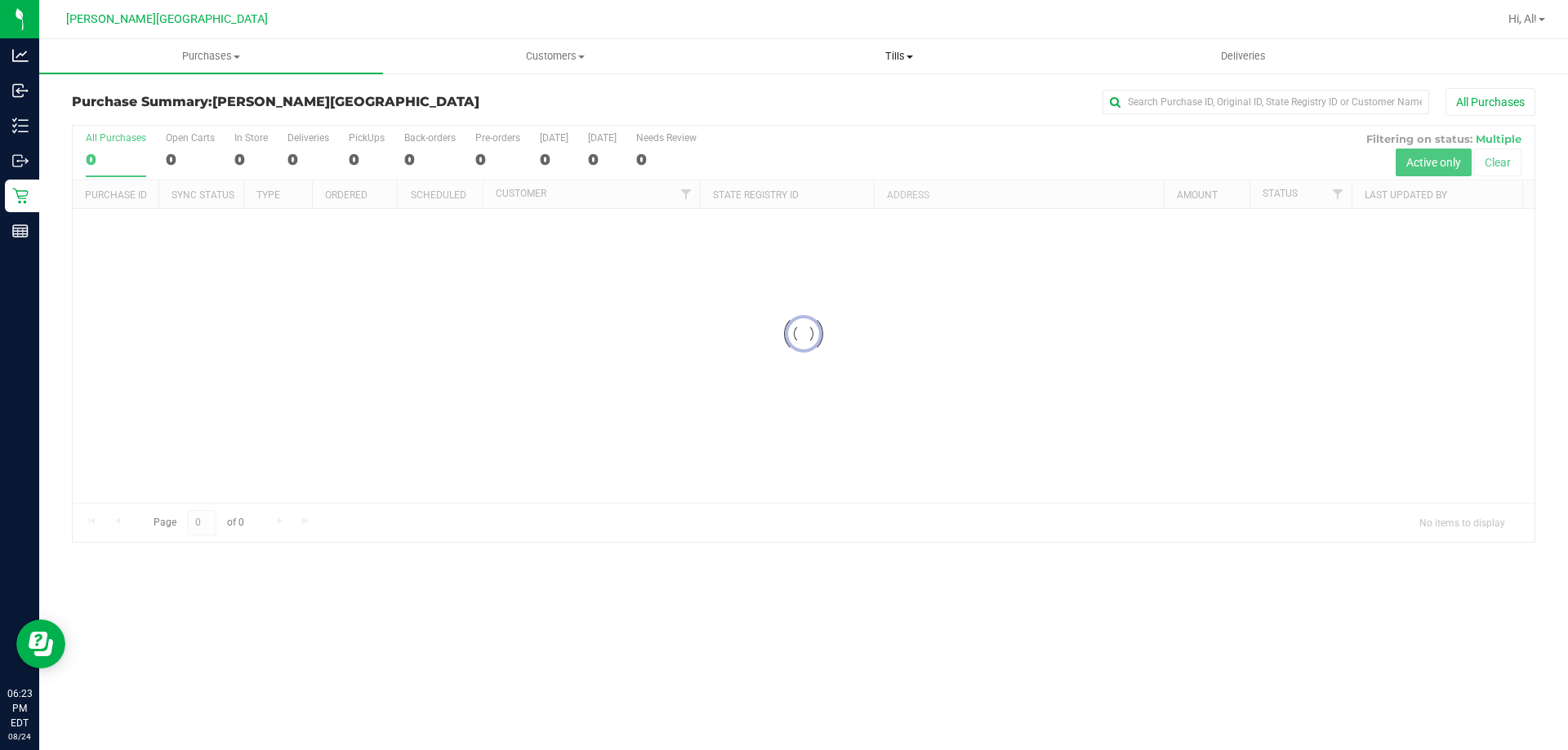
click at [902, 53] on span "Tills" at bounding box center [898, 56] width 342 height 14
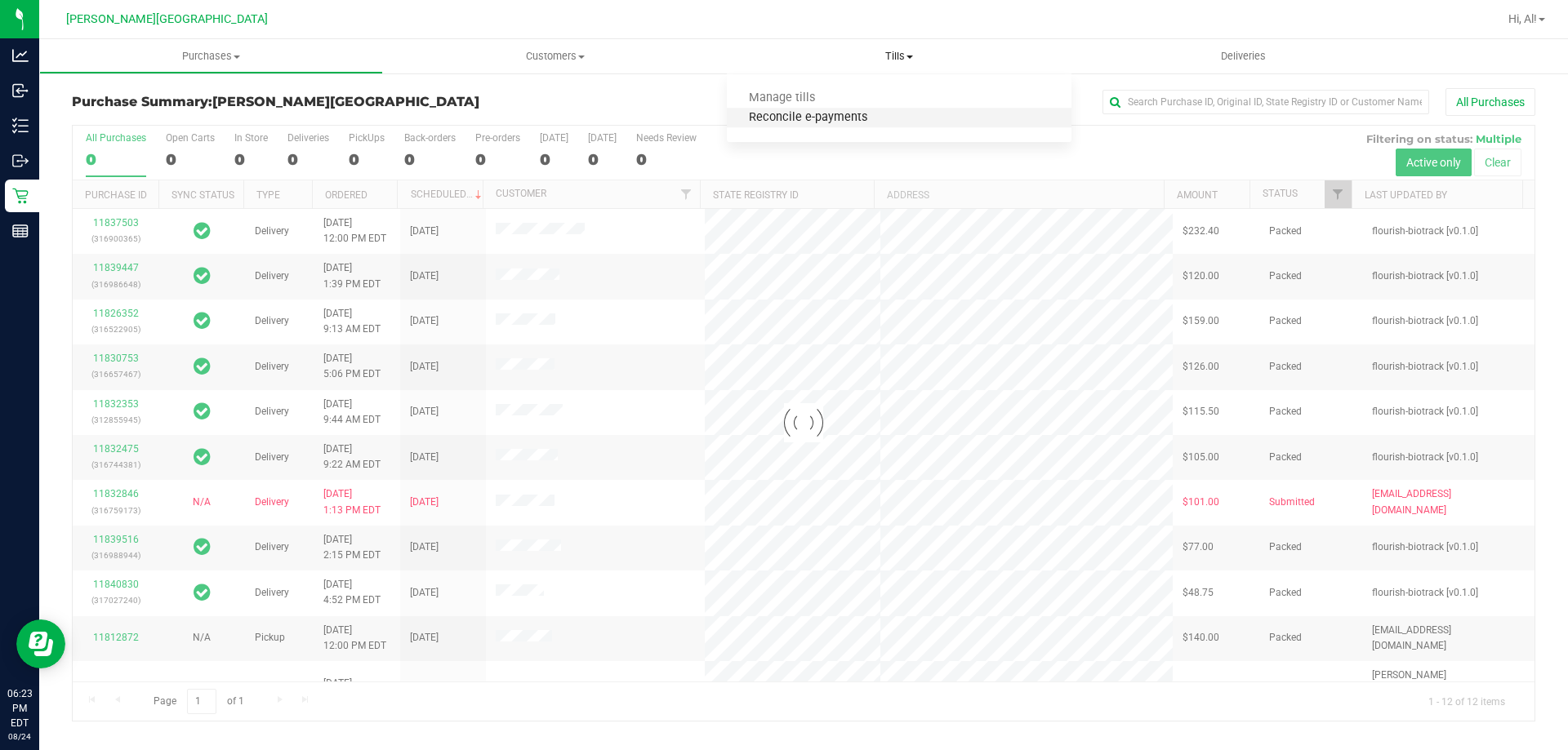
click at [840, 118] on span "Reconcile e-payments" at bounding box center [807, 118] width 162 height 14
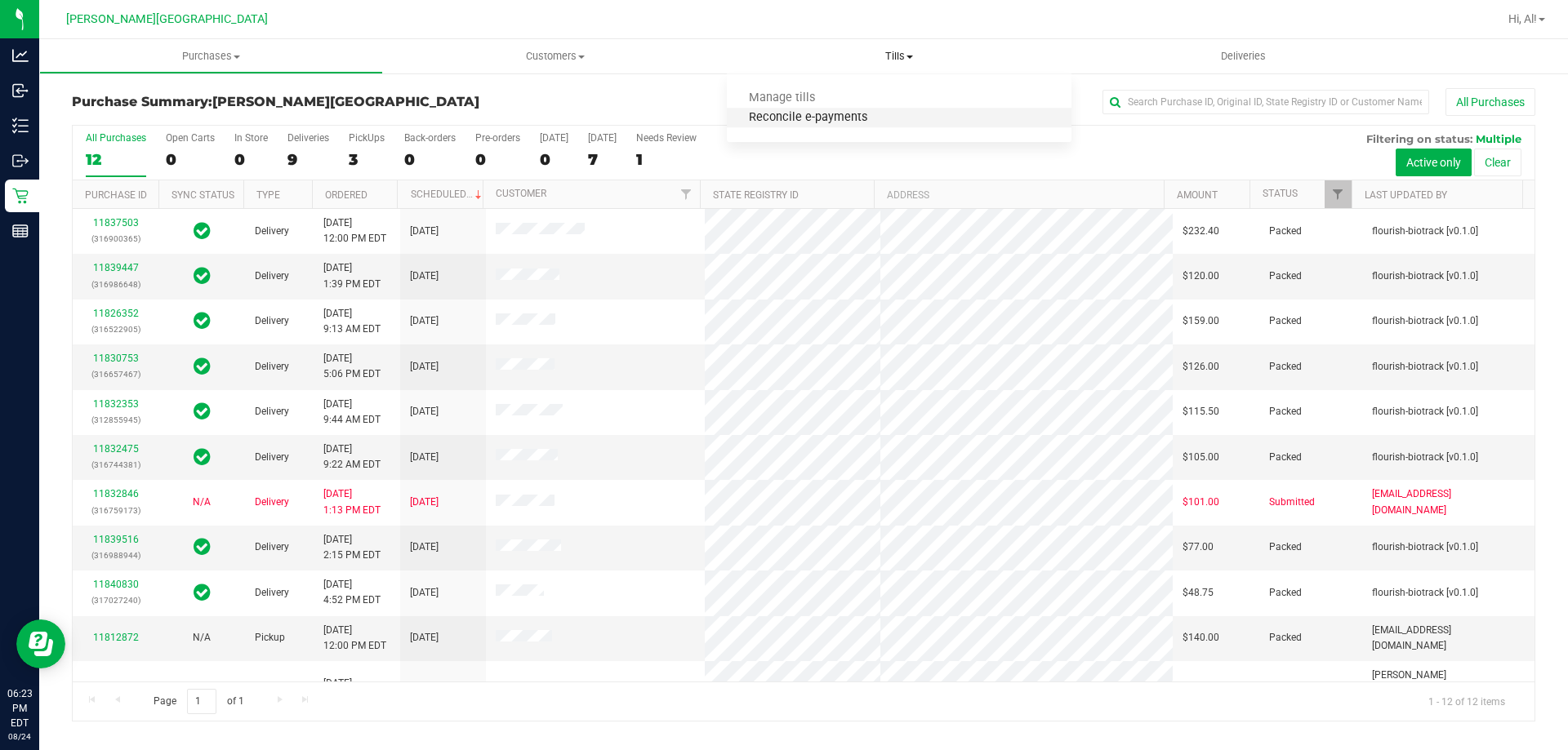
click at [787, 118] on span "Reconcile e-payments" at bounding box center [807, 118] width 162 height 14
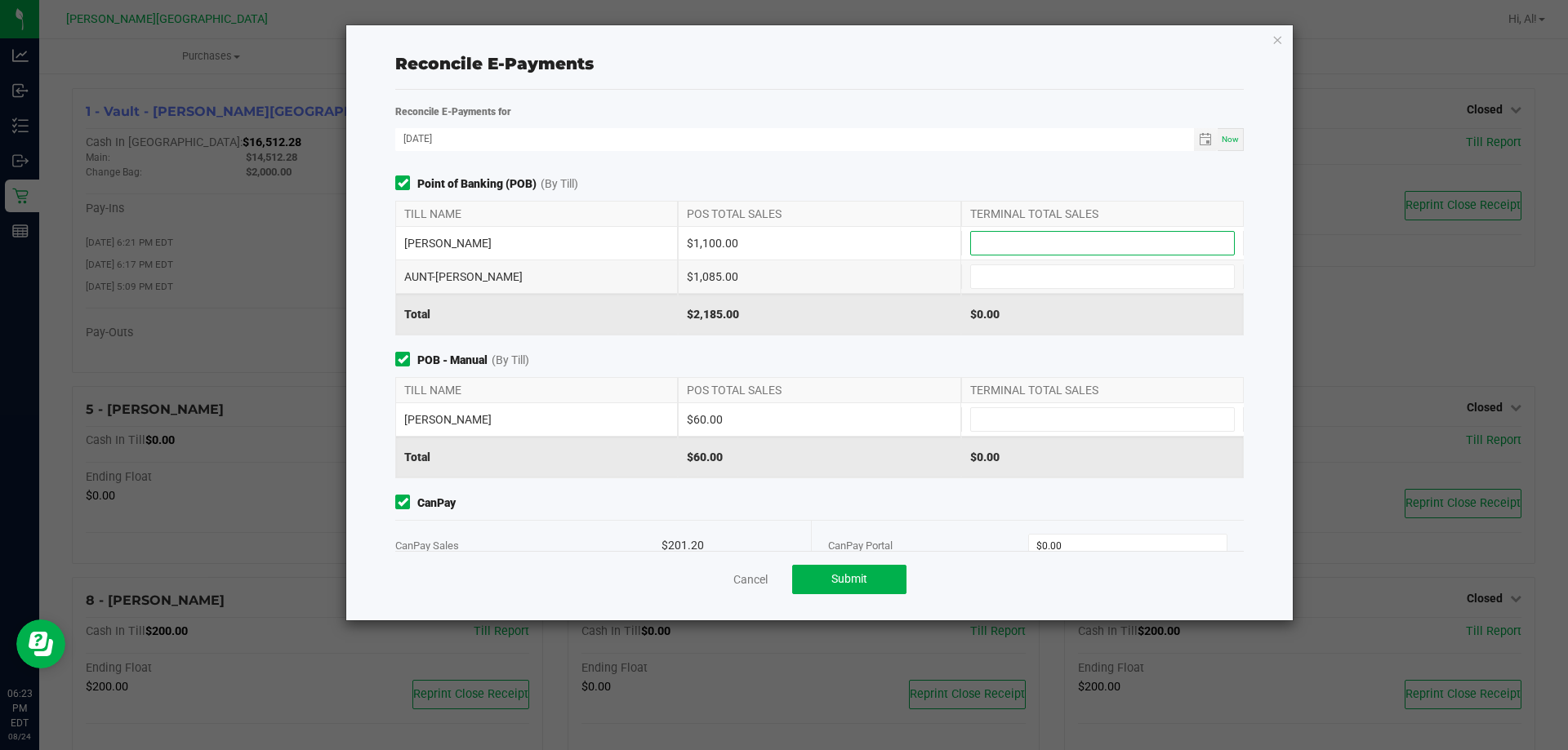
click at [997, 244] on input at bounding box center [1103, 243] width 263 height 23
type input "$1,100.00"
click at [1006, 284] on input at bounding box center [1103, 277] width 263 height 23
type input "$1,085.00"
click at [1037, 423] on input at bounding box center [1103, 419] width 263 height 23
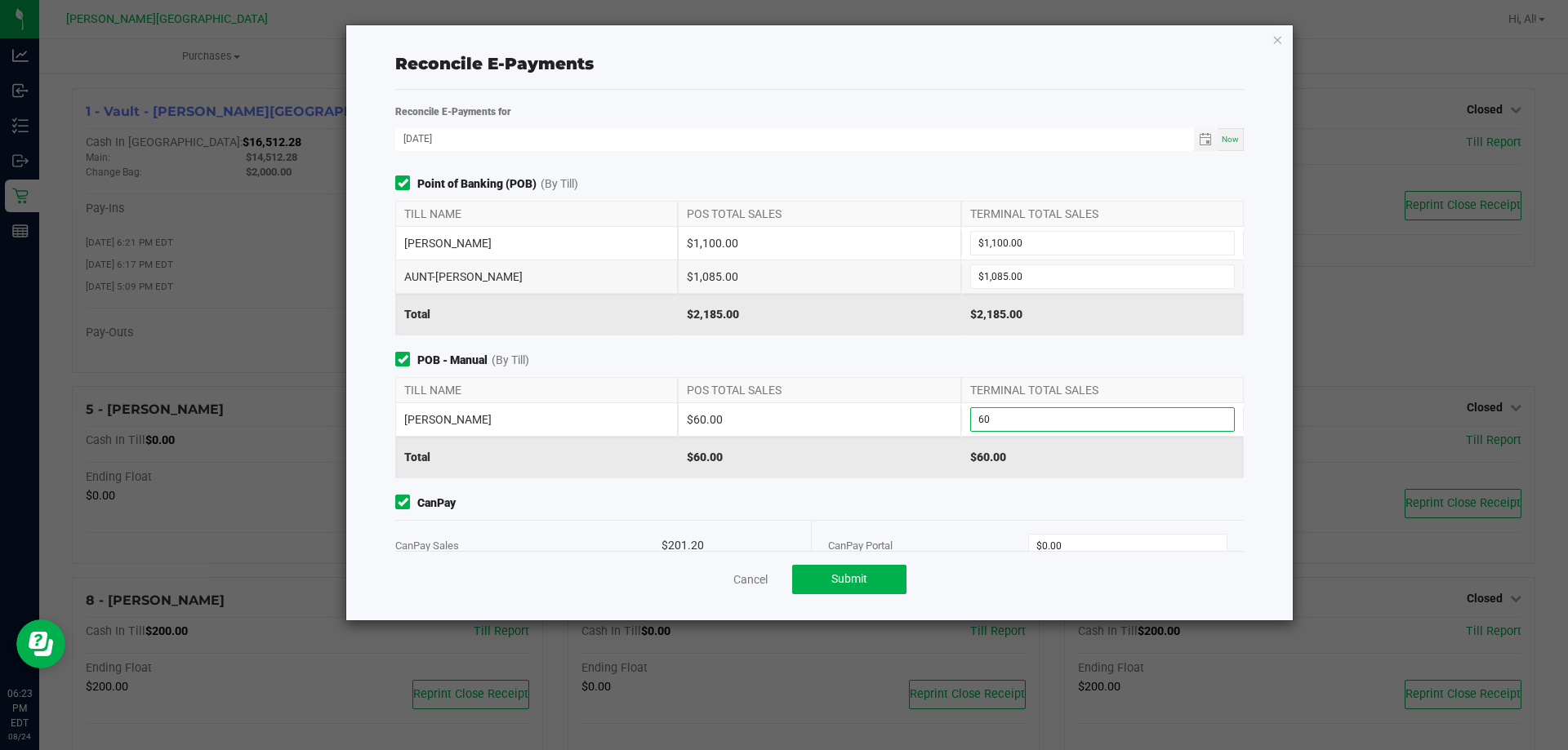
type input "$60.00"
click at [964, 371] on div "POB - Manual (By Till) TILL NAME POS TOTAL SALES TERMINAL TOTAL SALES [PERSON_N…" at bounding box center [819, 415] width 873 height 126
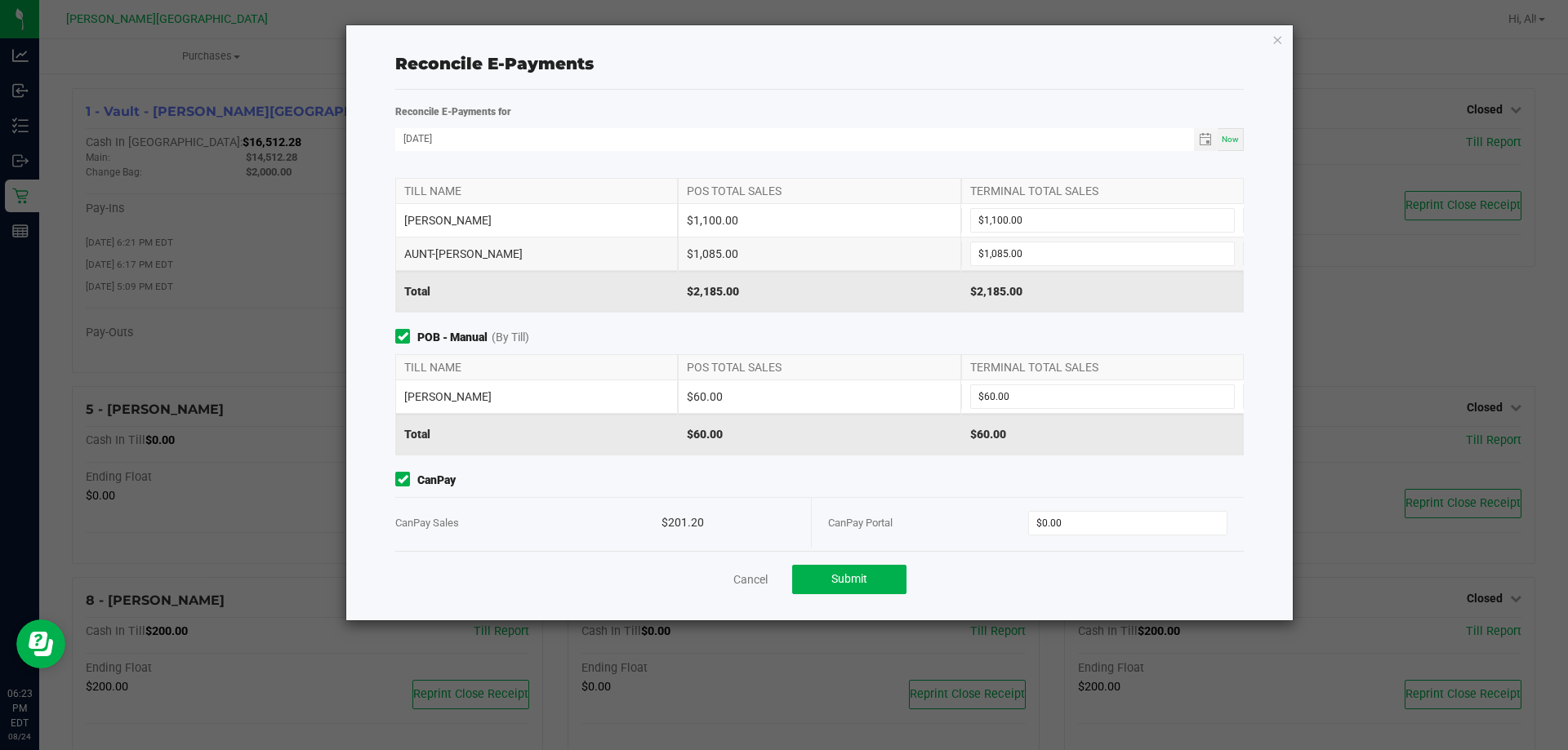
scroll to position [35, 0]
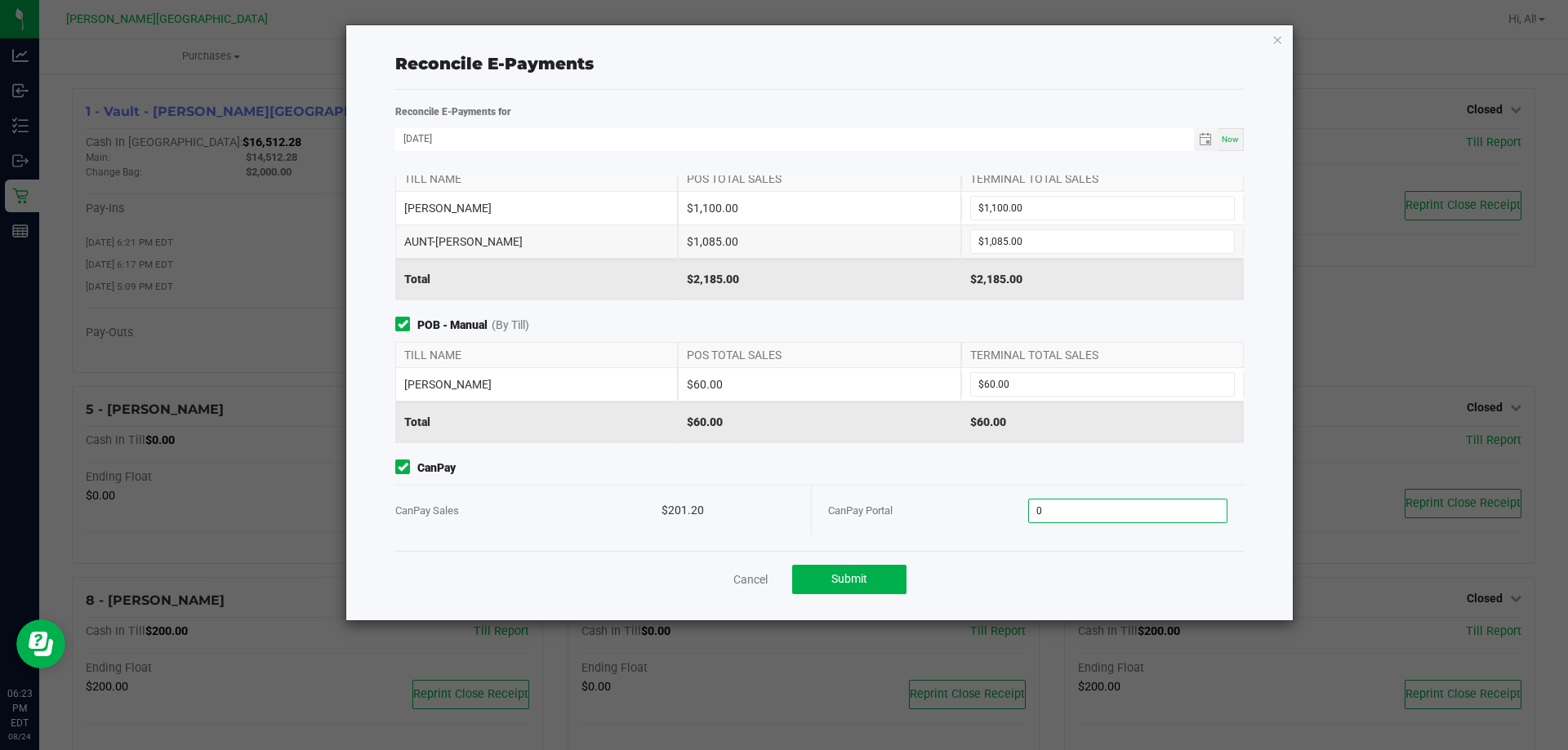
click at [1076, 511] on input "0" at bounding box center [1128, 511] width 199 height 23
type input "$201.20"
click at [822, 584] on button "Submit" at bounding box center [849, 579] width 115 height 30
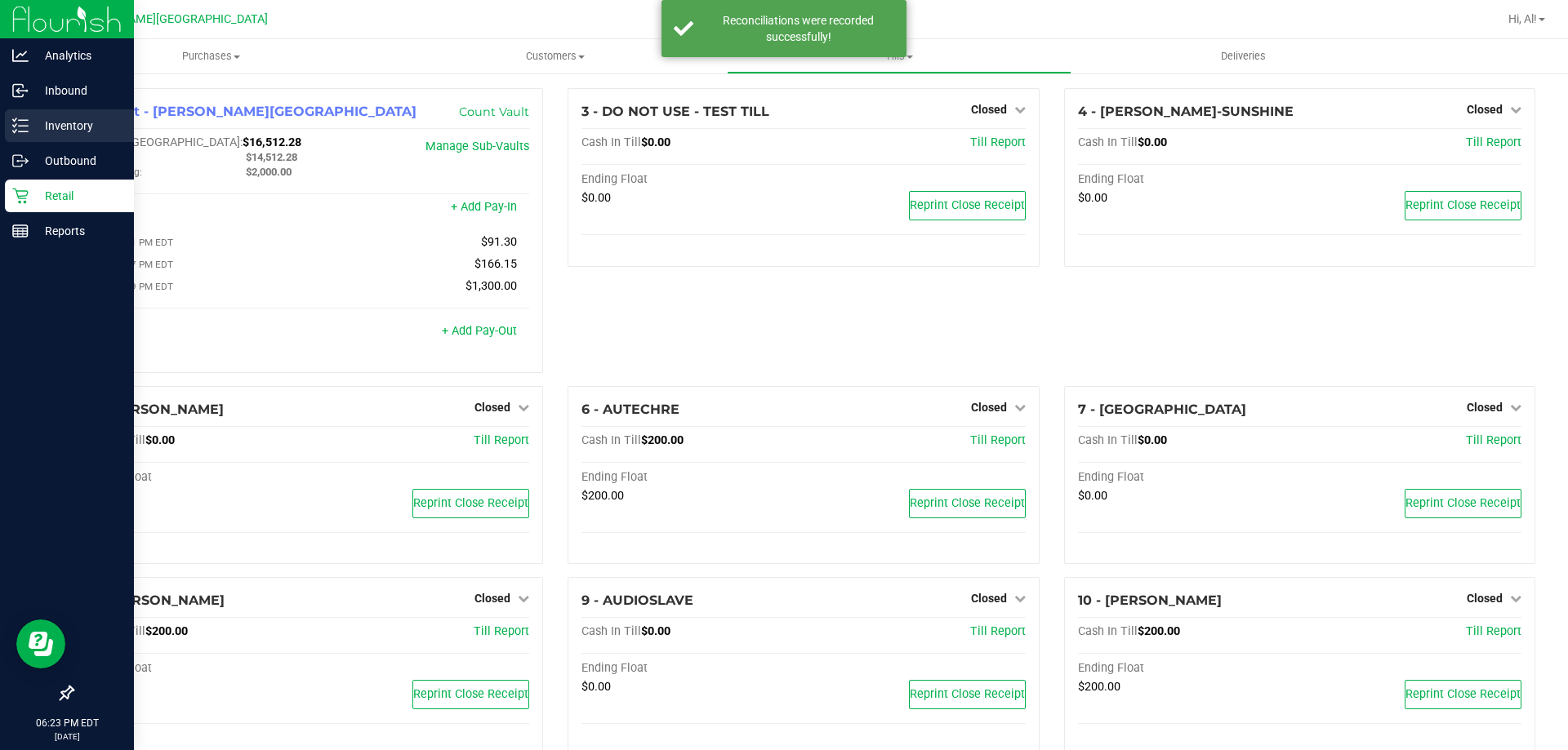
click at [31, 135] on p "Inventory" at bounding box center [77, 126] width 98 height 20
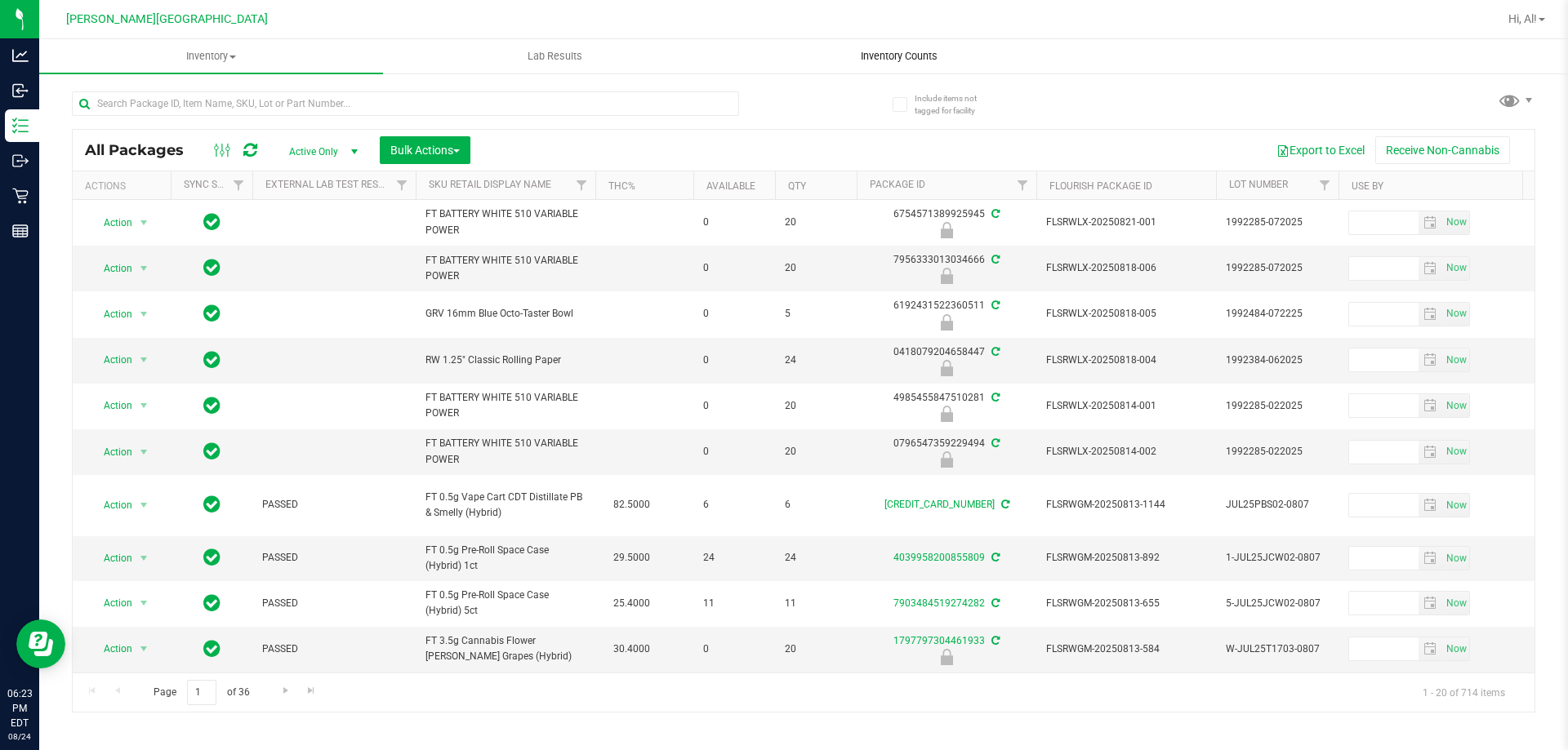
click at [926, 53] on span "Inventory Counts" at bounding box center [899, 56] width 121 height 14
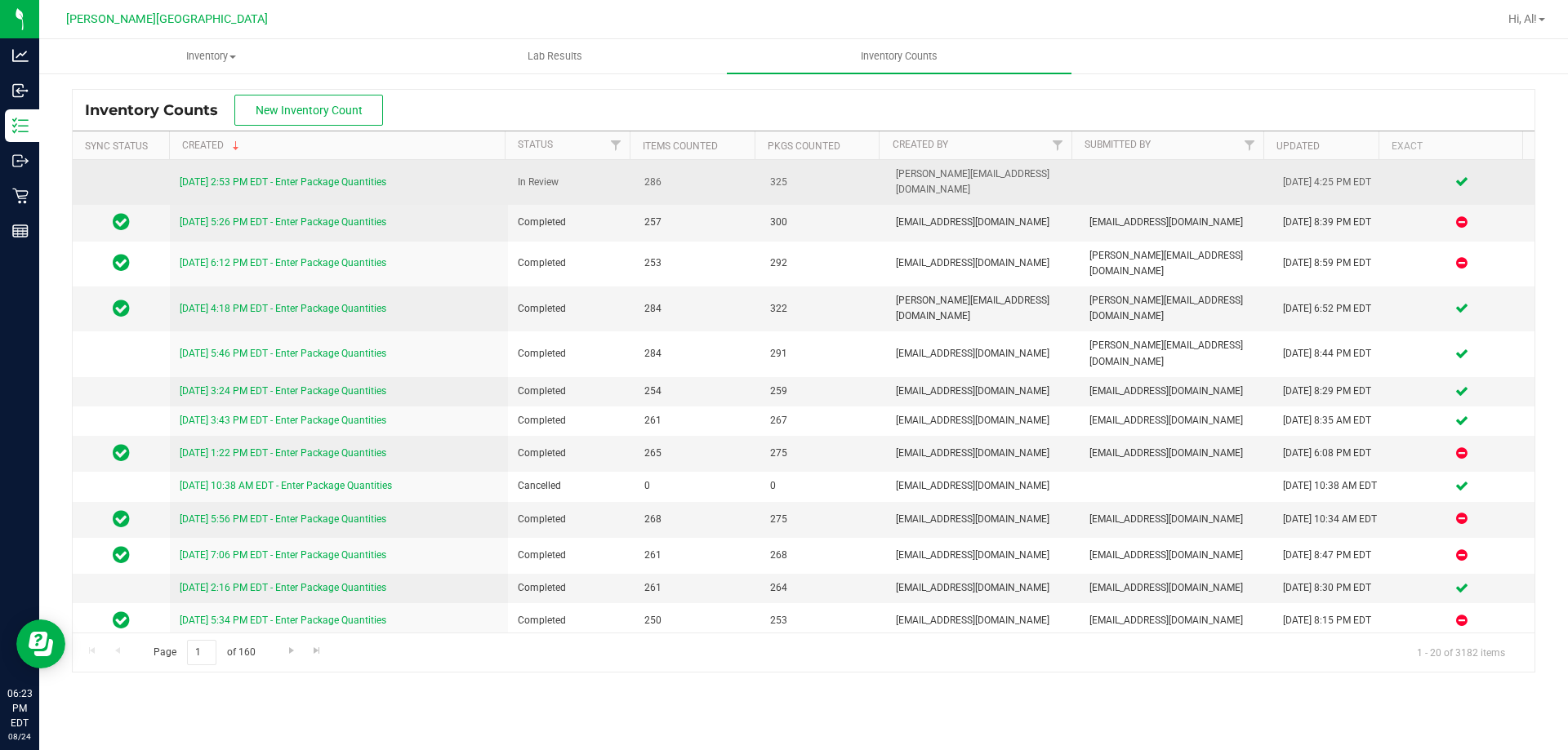
click at [274, 175] on div "[DATE] 2:53 PM EDT - Enter Package Quantities" at bounding box center [340, 182] width 319 height 15
click at [278, 176] on link "[DATE] 2:53 PM EDT - Enter Package Quantities" at bounding box center [283, 182] width 206 height 11
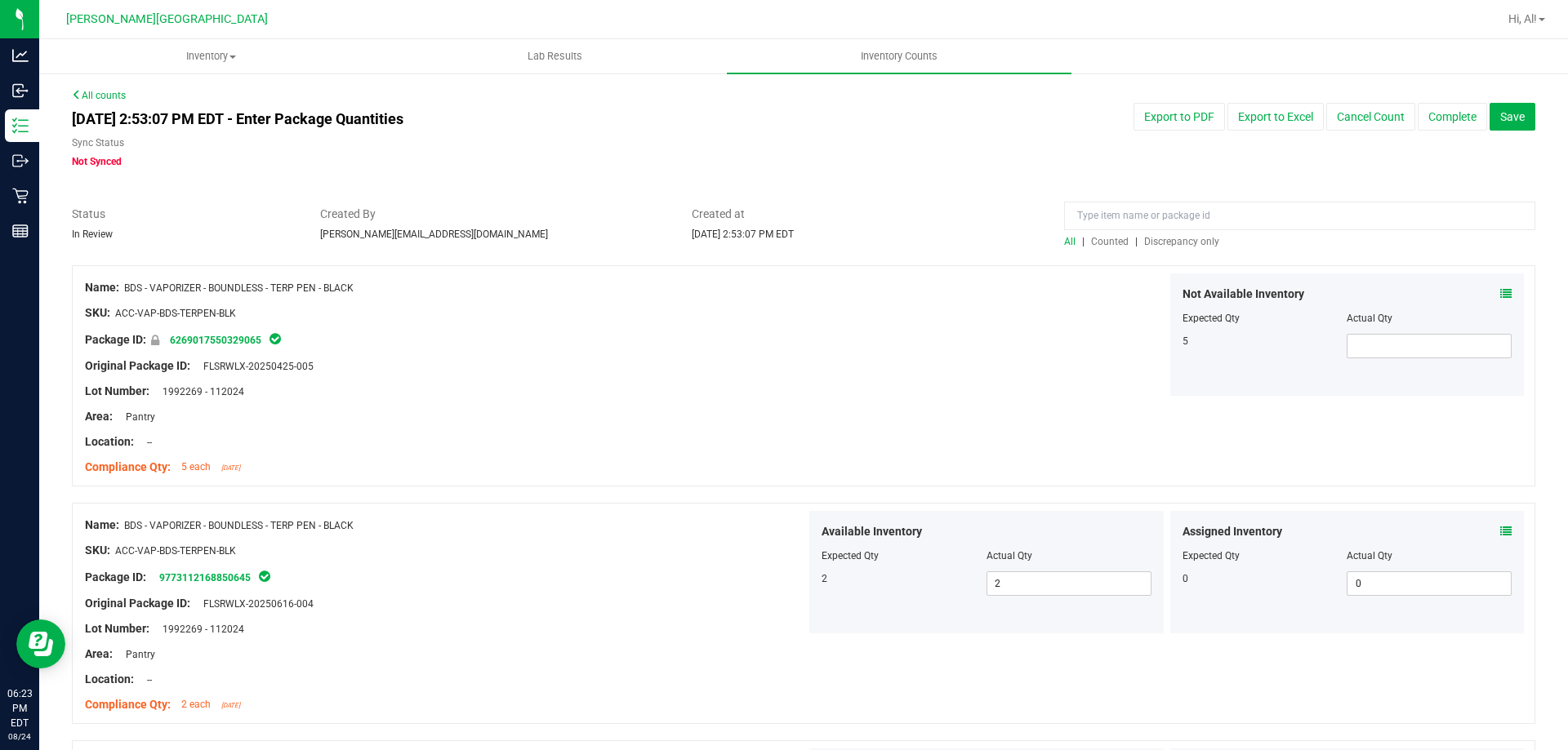
click at [1175, 238] on span "Discrepancy only" at bounding box center [1182, 241] width 76 height 11
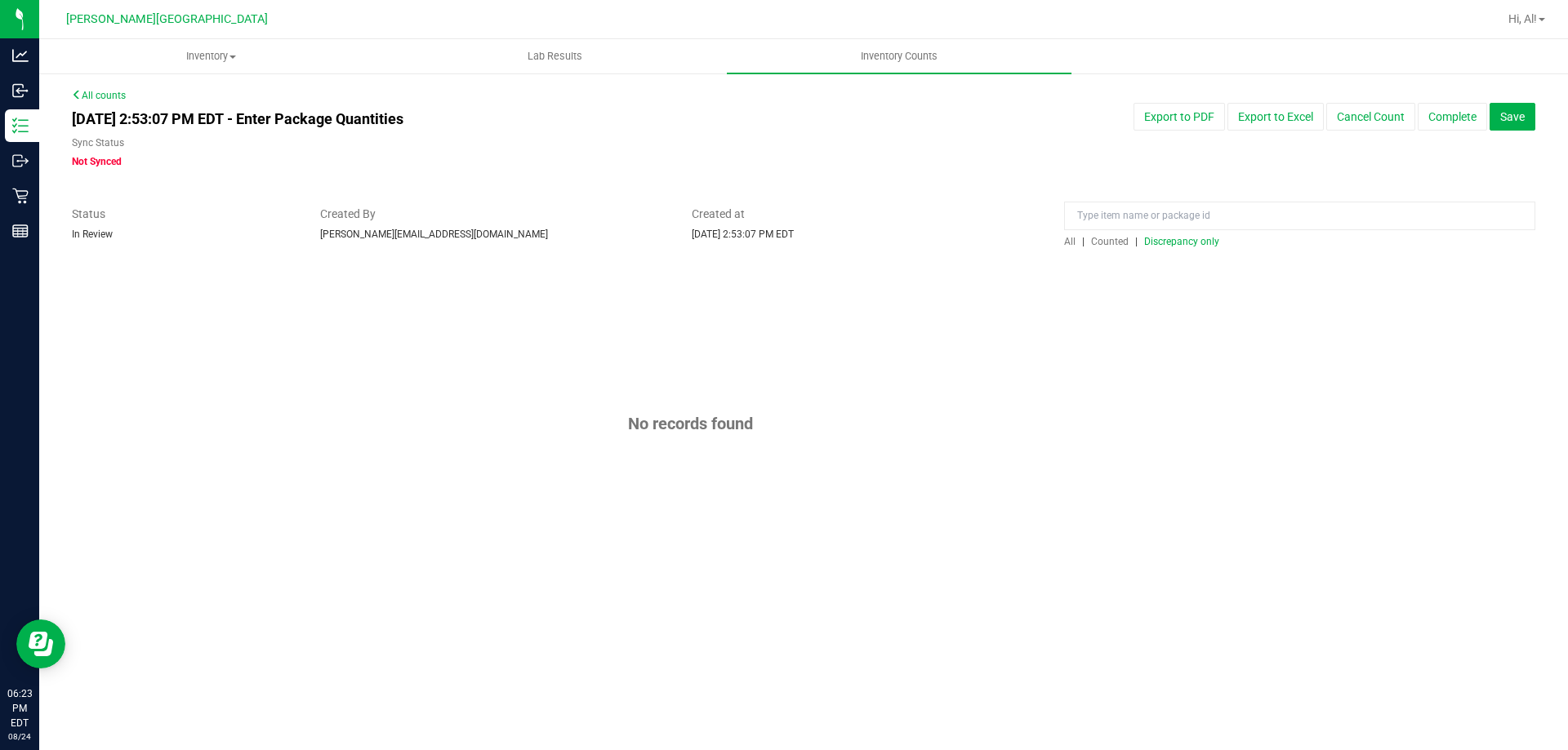
click at [1115, 246] on span "Counted" at bounding box center [1110, 241] width 37 height 11
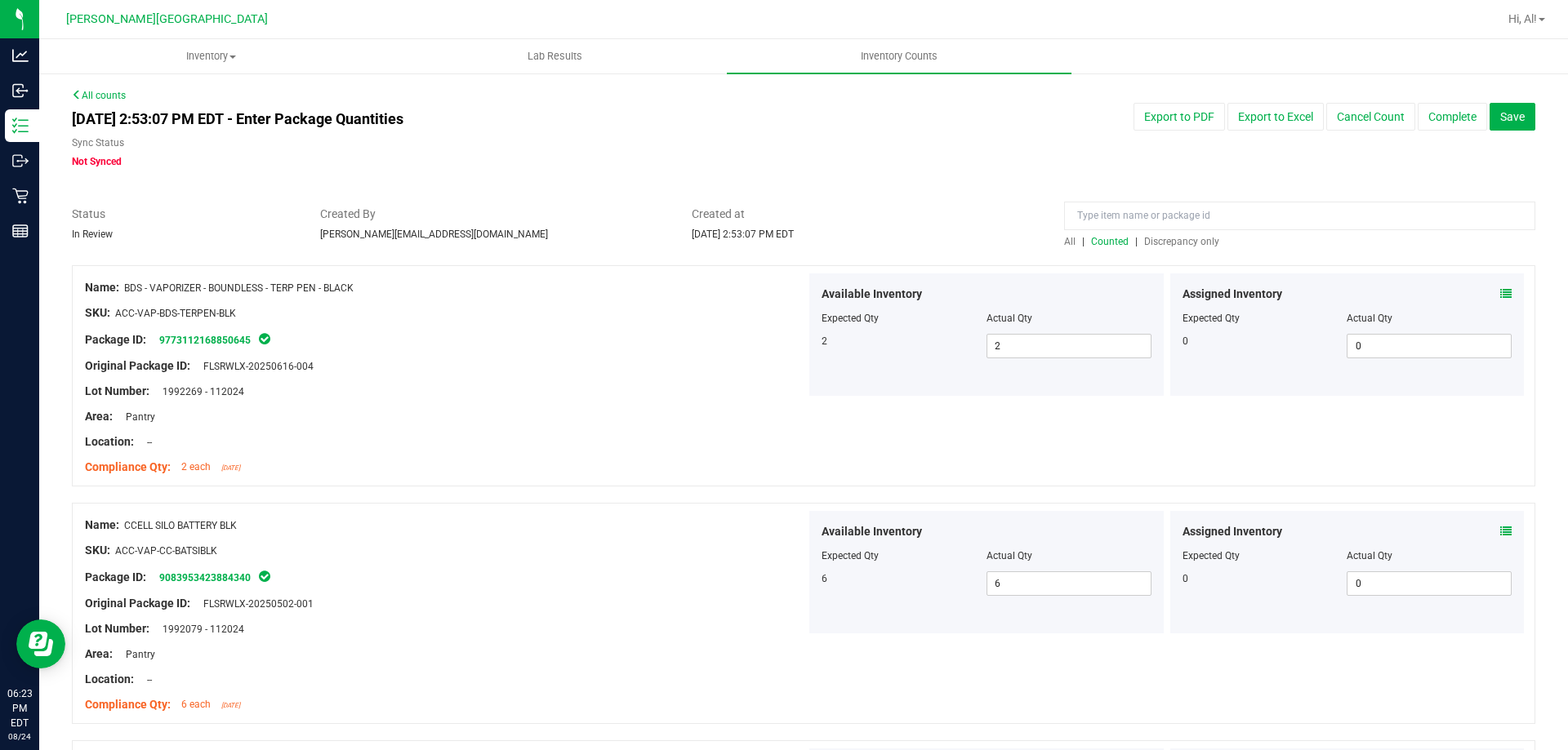
click at [1500, 294] on icon at bounding box center [1505, 294] width 11 height 11
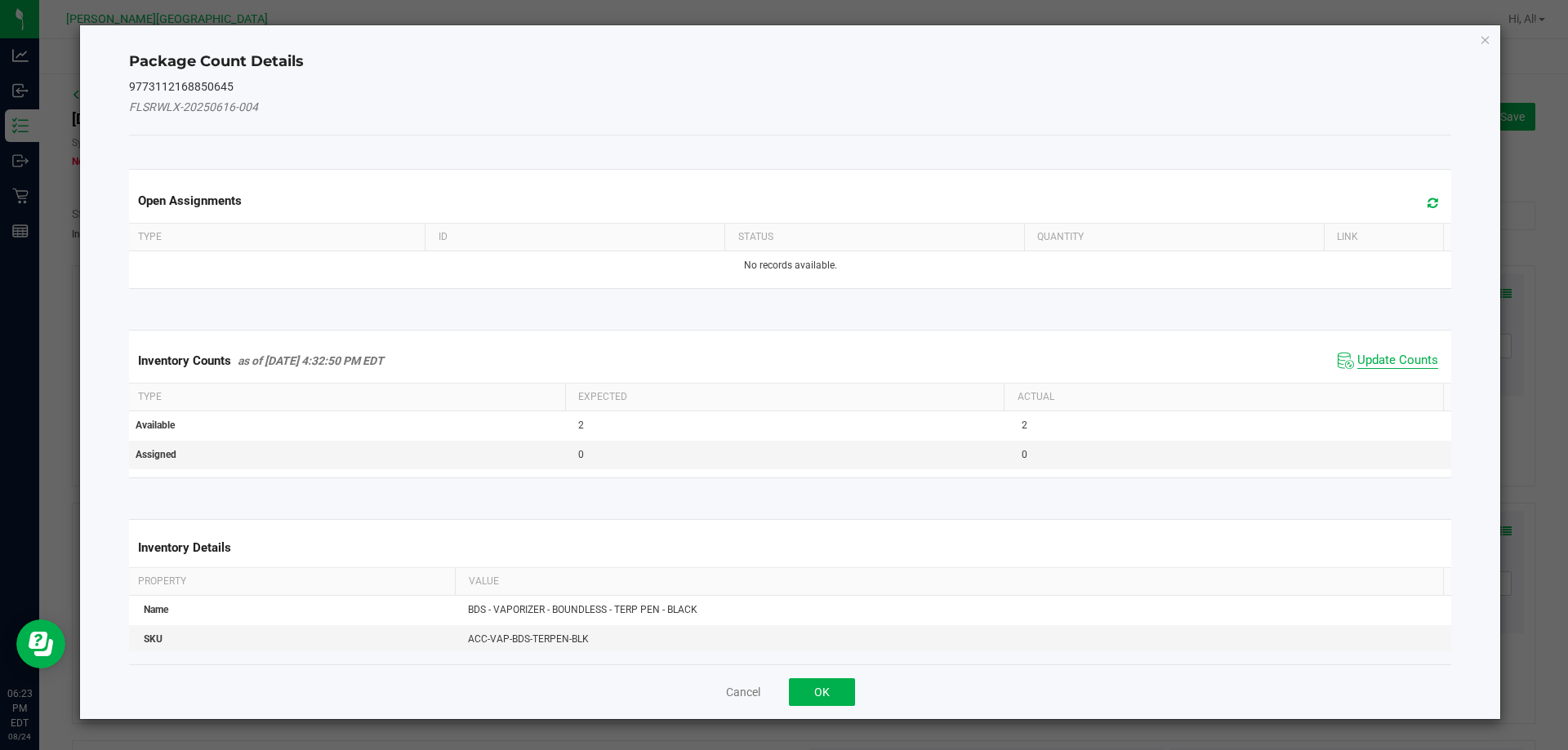
click at [1388, 355] on span "Update Counts" at bounding box center [1397, 361] width 81 height 16
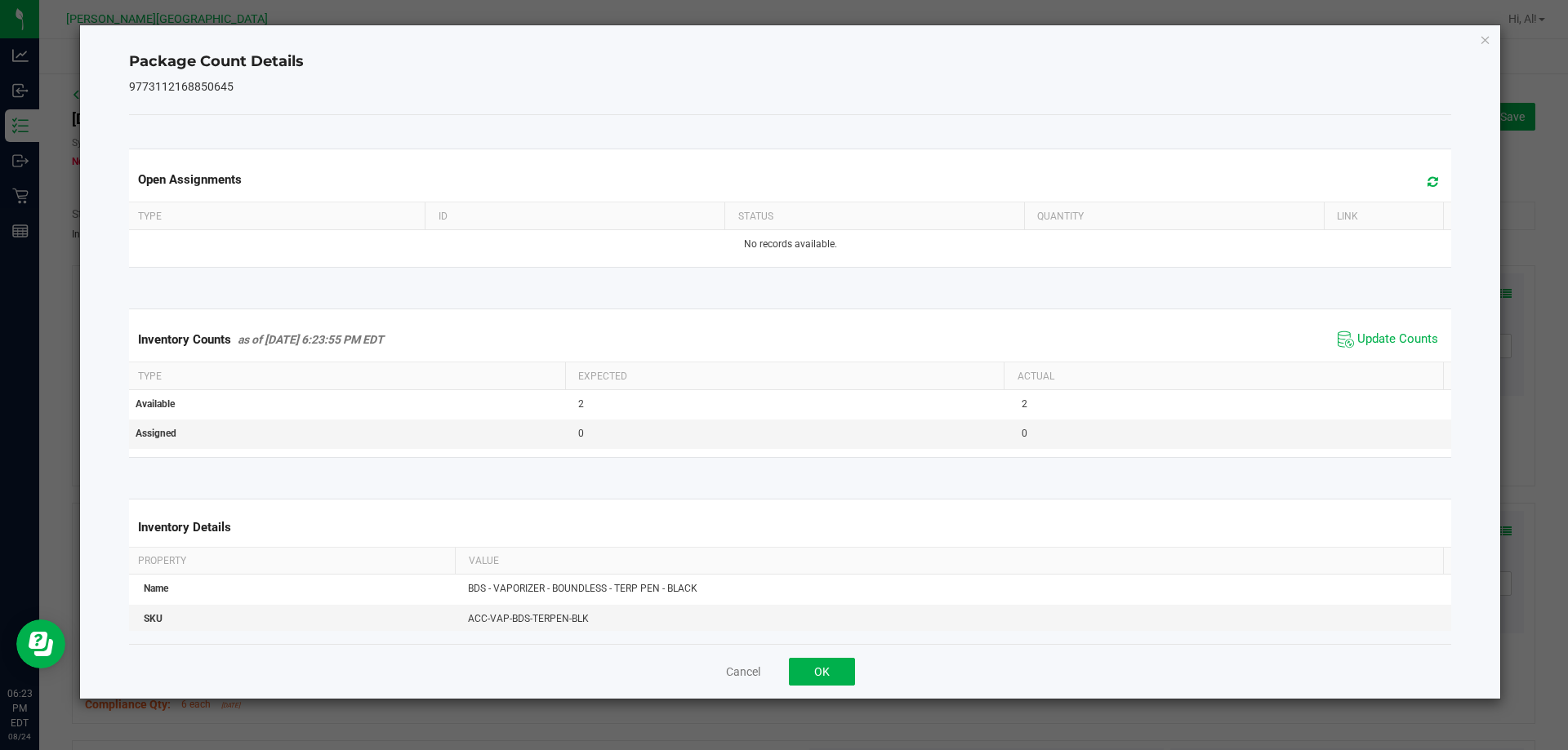
click at [837, 651] on div "Cancel OK" at bounding box center [790, 671] width 1323 height 54
click at [829, 663] on button "OK" at bounding box center [822, 671] width 66 height 28
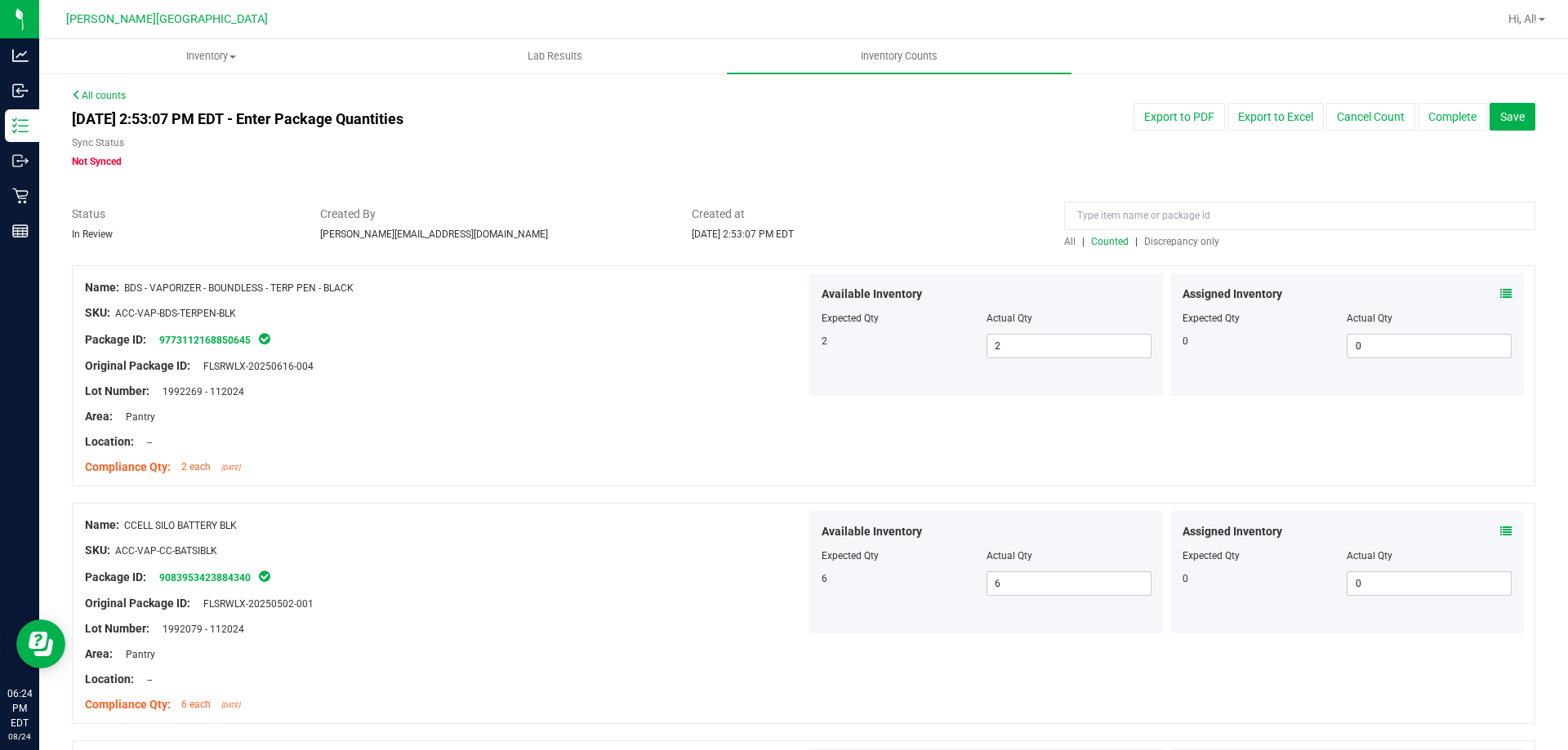
click at [117, 92] on link "All counts" at bounding box center [98, 95] width 53 height 11
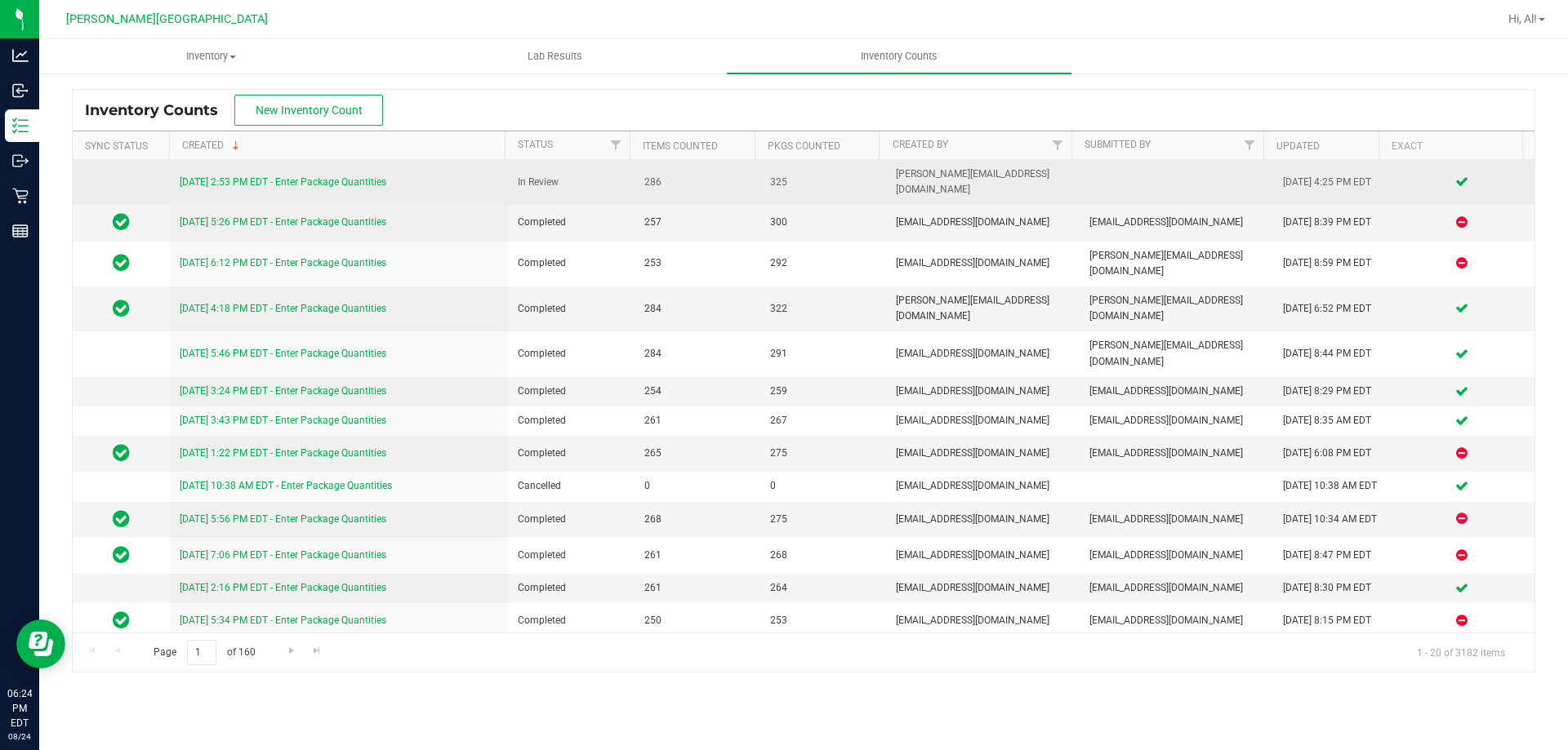
click at [357, 167] on td "[DATE] 2:53 PM EDT - Enter Package Quantities" at bounding box center [339, 182] width 339 height 45
click at [357, 176] on link "[DATE] 2:53 PM EDT - Enter Package Quantities" at bounding box center [283, 182] width 206 height 11
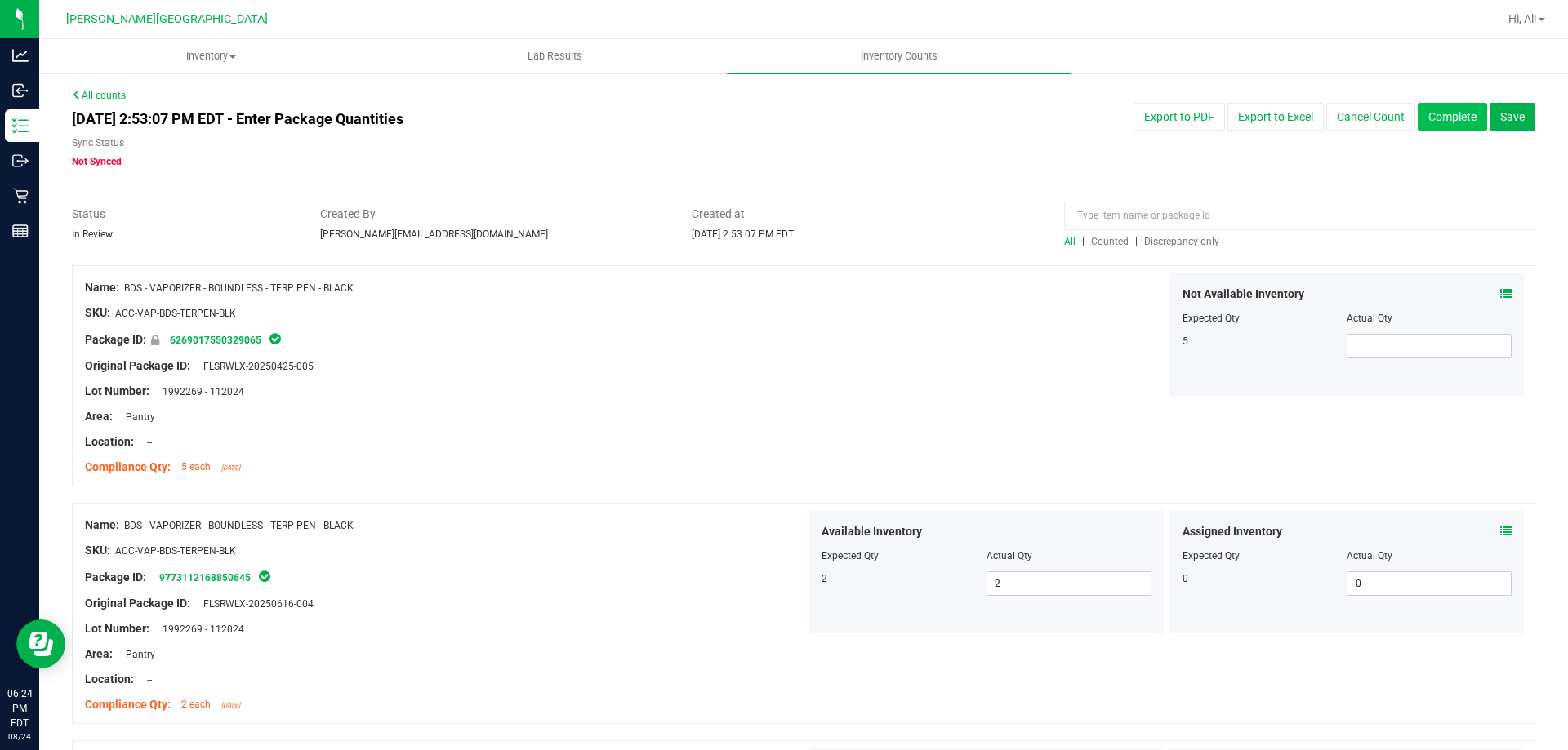
click at [1422, 118] on button "Complete" at bounding box center [1453, 116] width 70 height 28
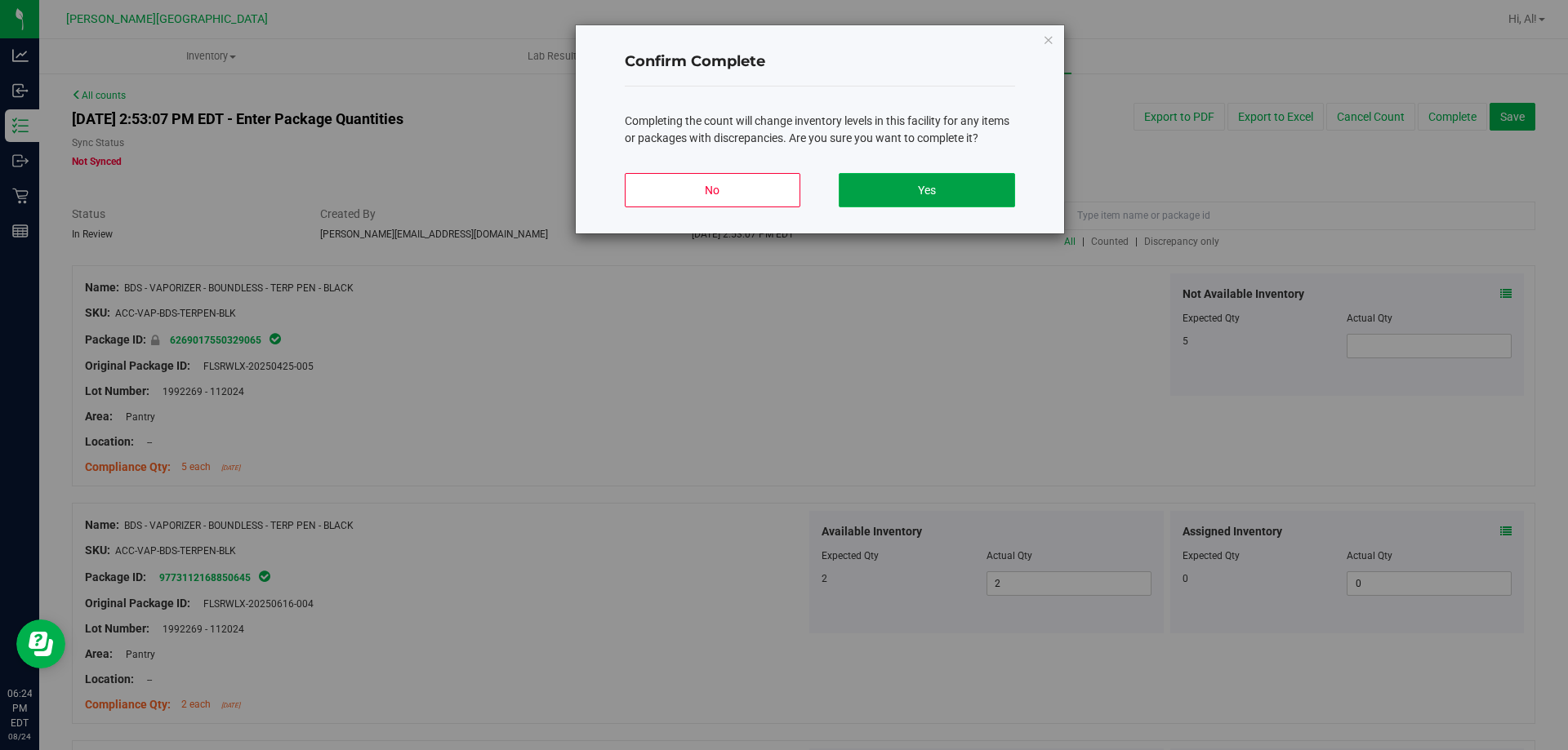
click at [929, 200] on button "Yes" at bounding box center [926, 190] width 176 height 34
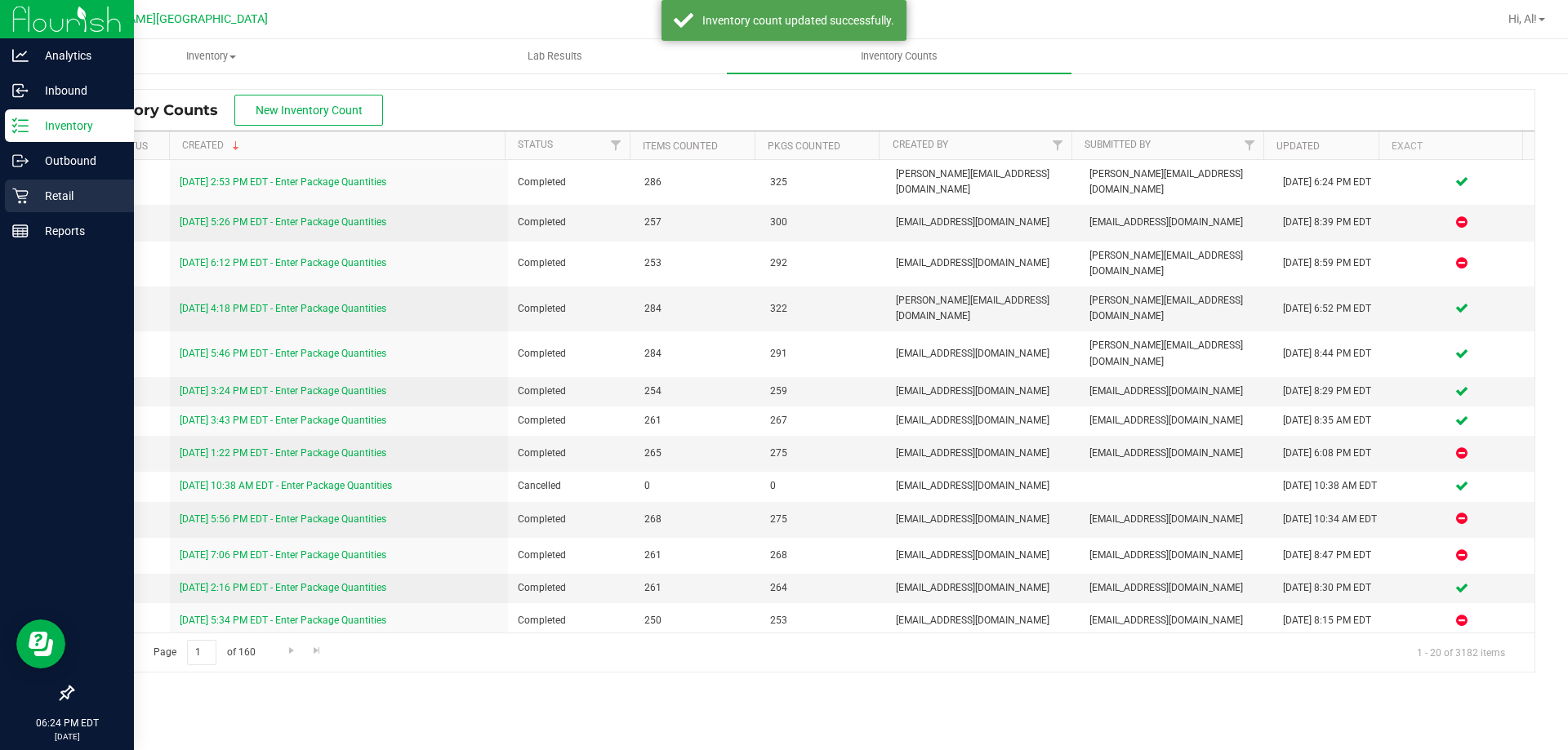
click at [63, 195] on p "Retail" at bounding box center [77, 195] width 98 height 20
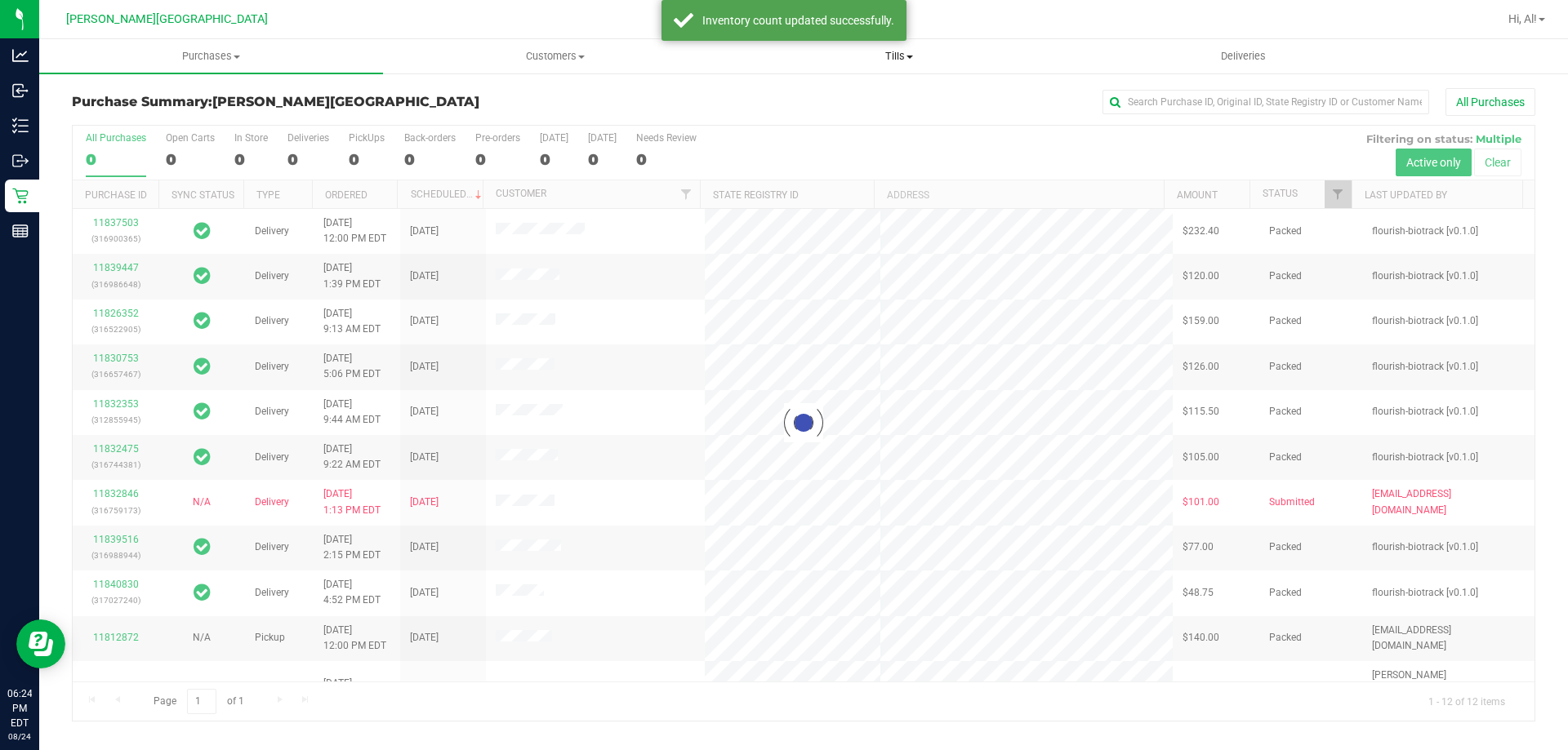
click at [878, 59] on span "Tills" at bounding box center [898, 56] width 342 height 14
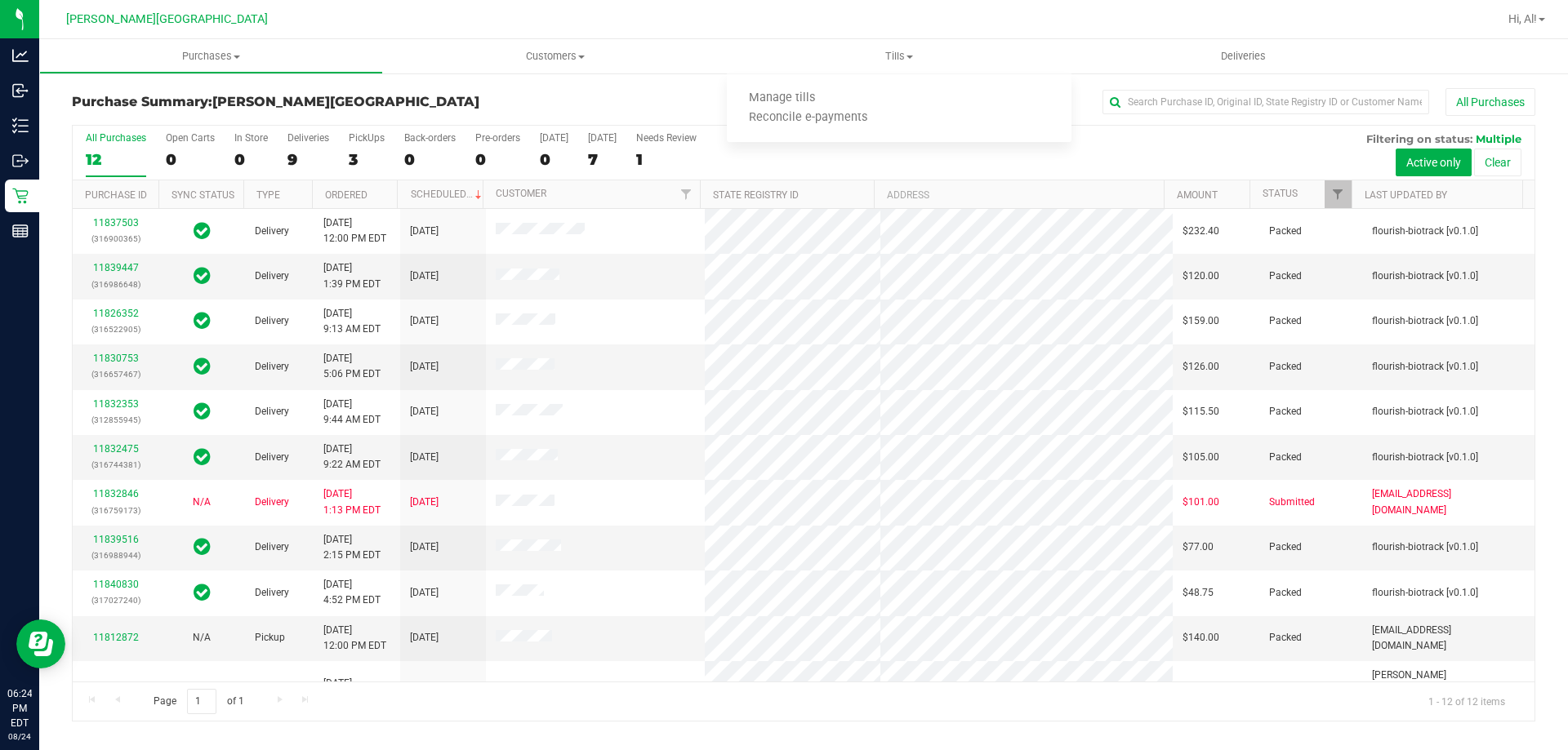
click at [660, 95] on div "All Purchases" at bounding box center [1048, 102] width 976 height 28
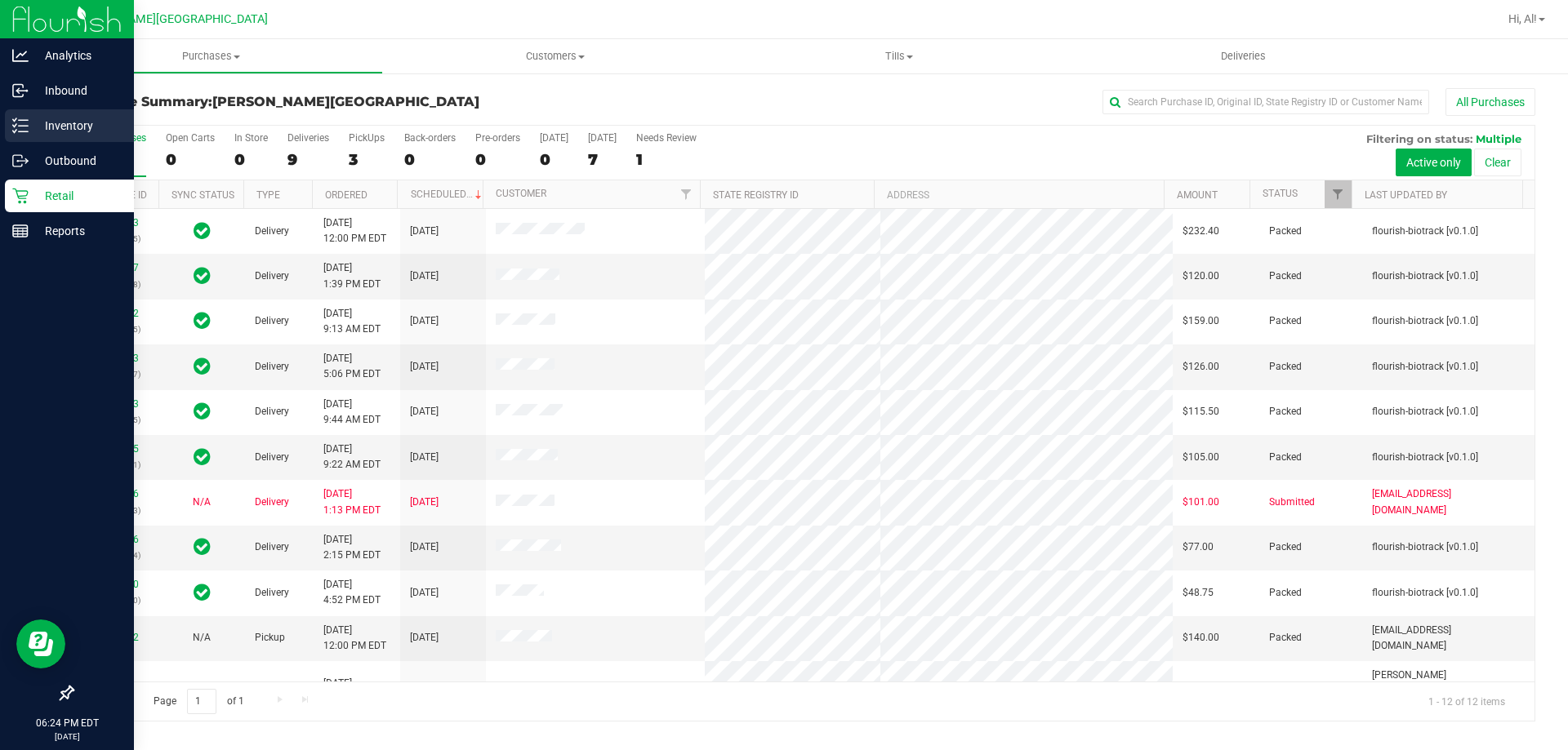
click at [41, 124] on p "Inventory" at bounding box center [77, 126] width 98 height 20
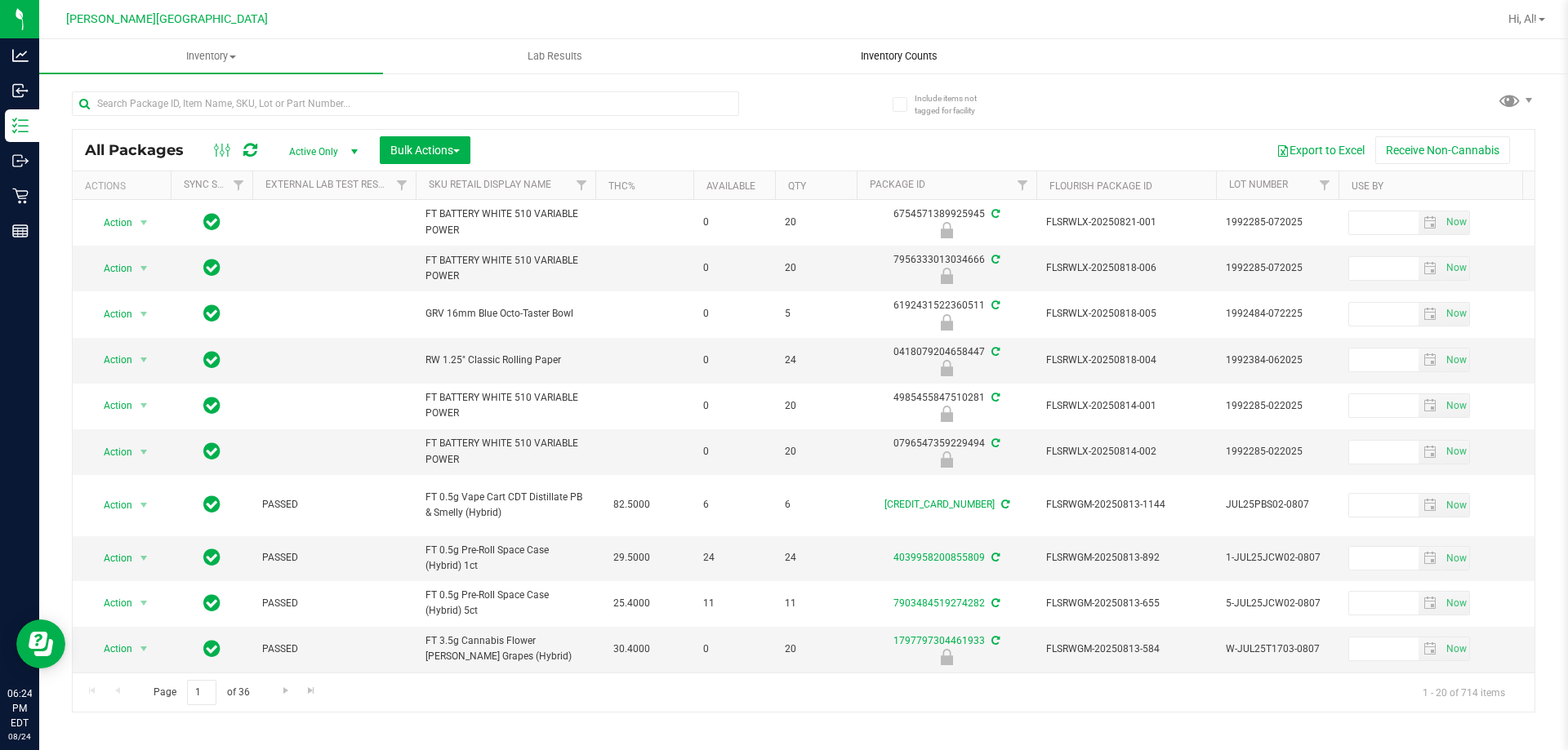
click at [900, 64] on uib-tab-heading "Inventory Counts" at bounding box center [898, 56] width 342 height 32
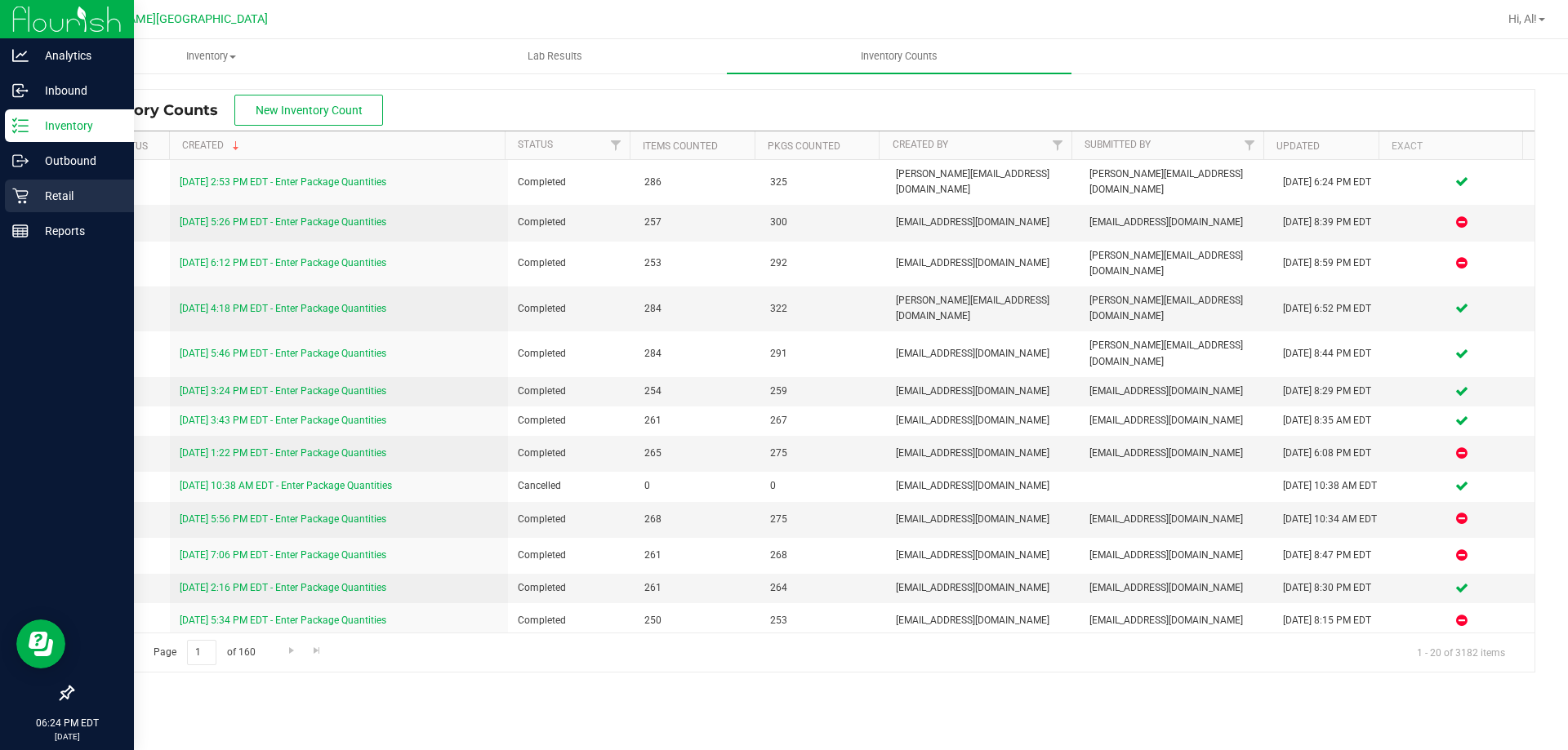
click at [53, 191] on p "Retail" at bounding box center [77, 195] width 98 height 20
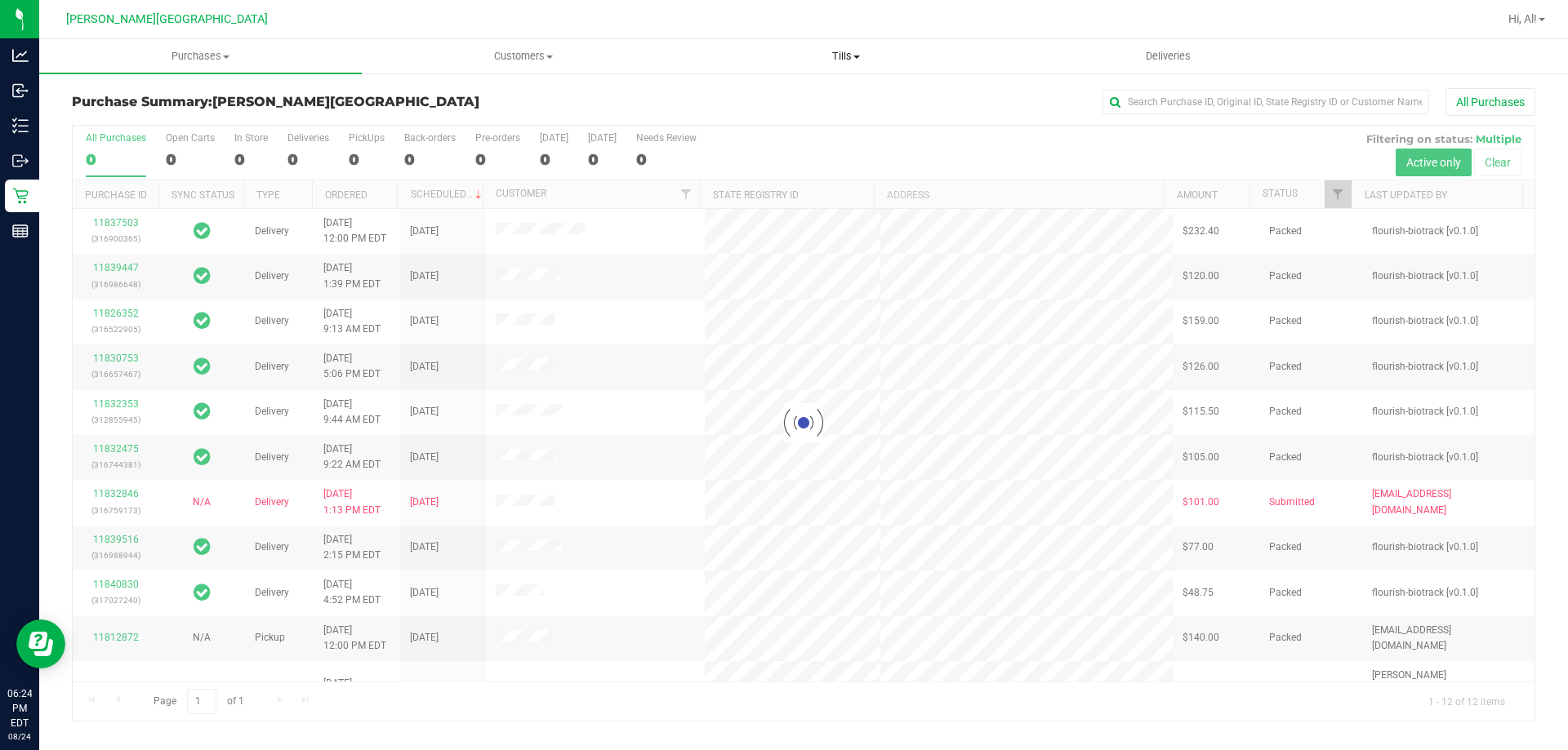
click at [838, 62] on span "Tills" at bounding box center [846, 56] width 321 height 14
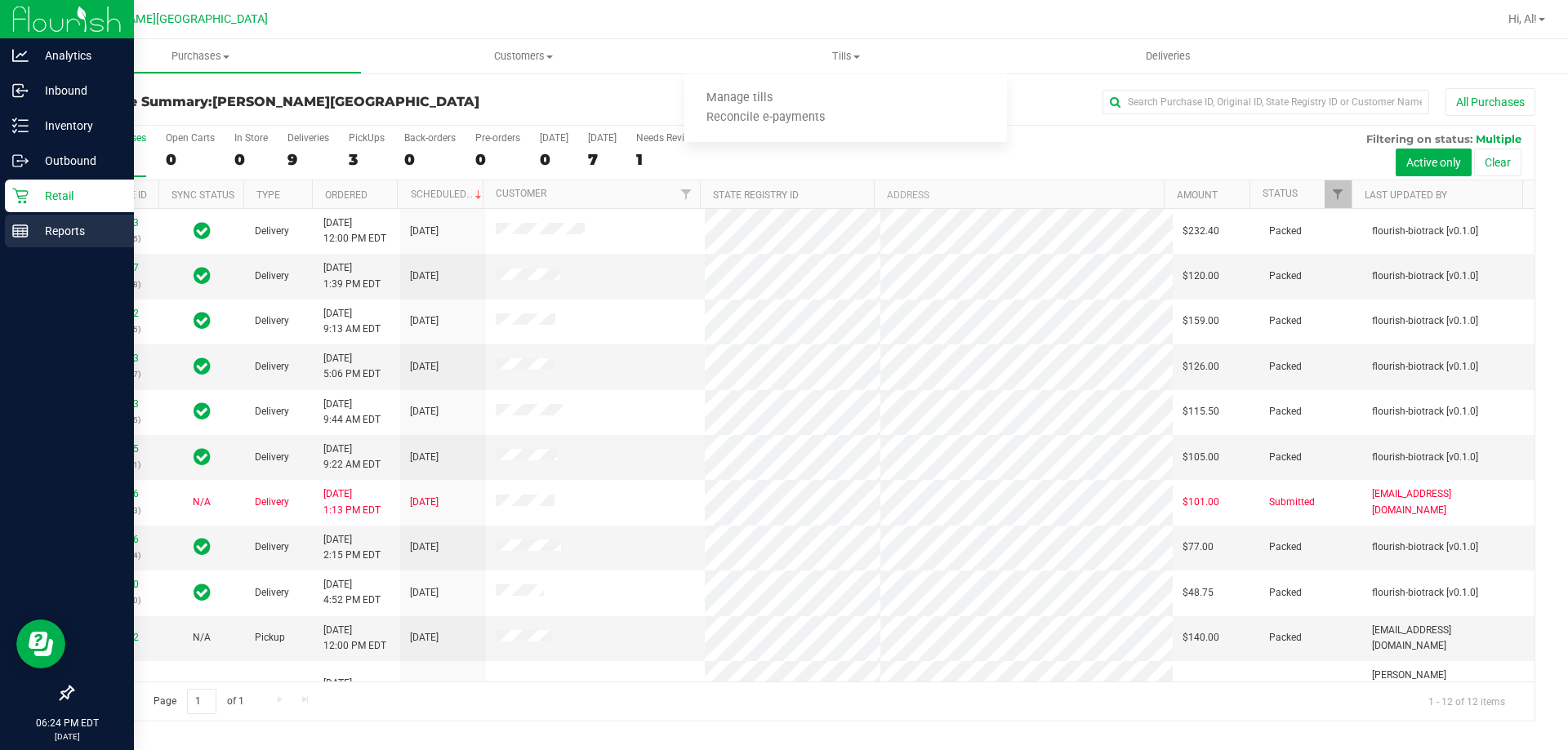
click at [34, 237] on p "Reports" at bounding box center [77, 231] width 98 height 20
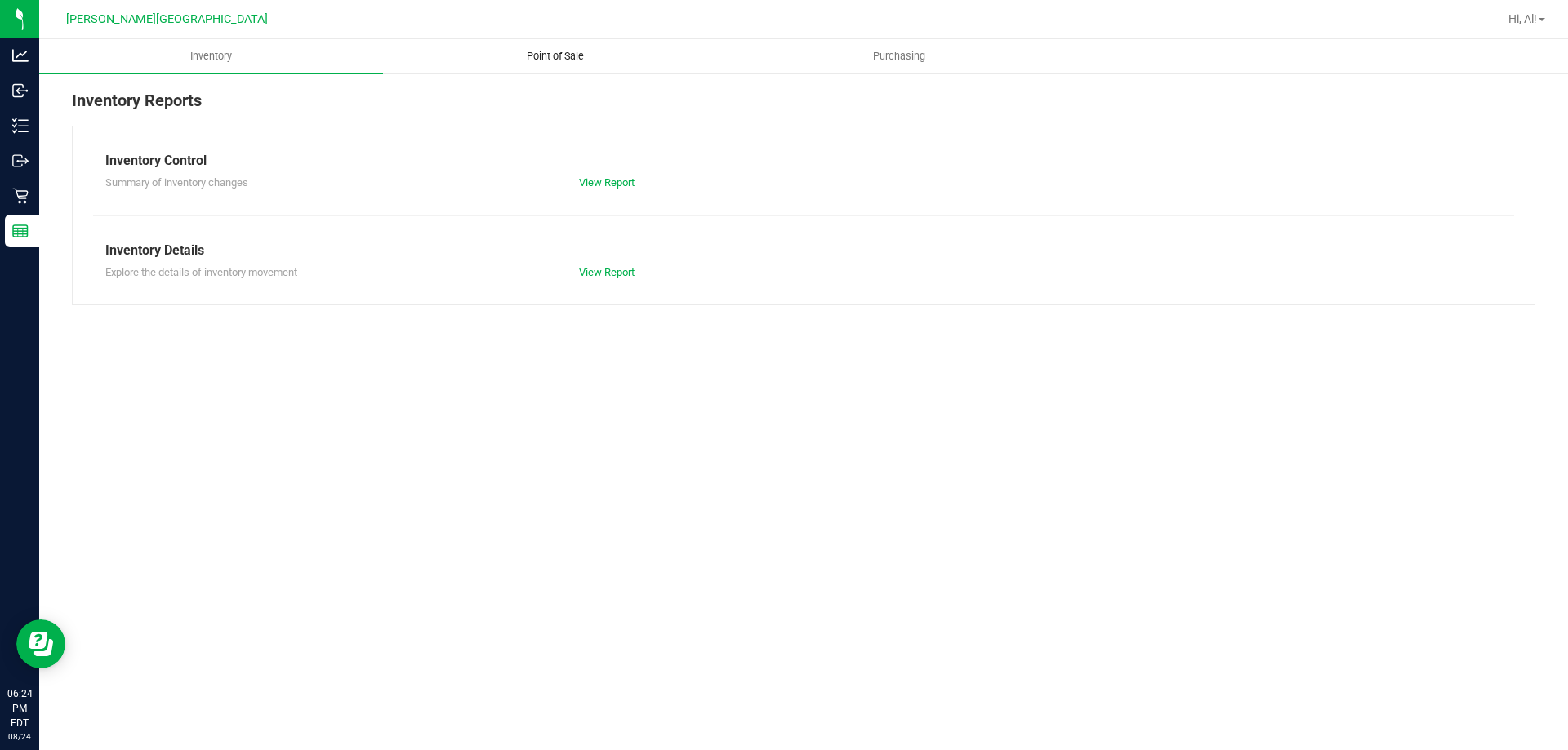
click at [594, 45] on uib-tab-heading "Point of Sale" at bounding box center [554, 56] width 342 height 32
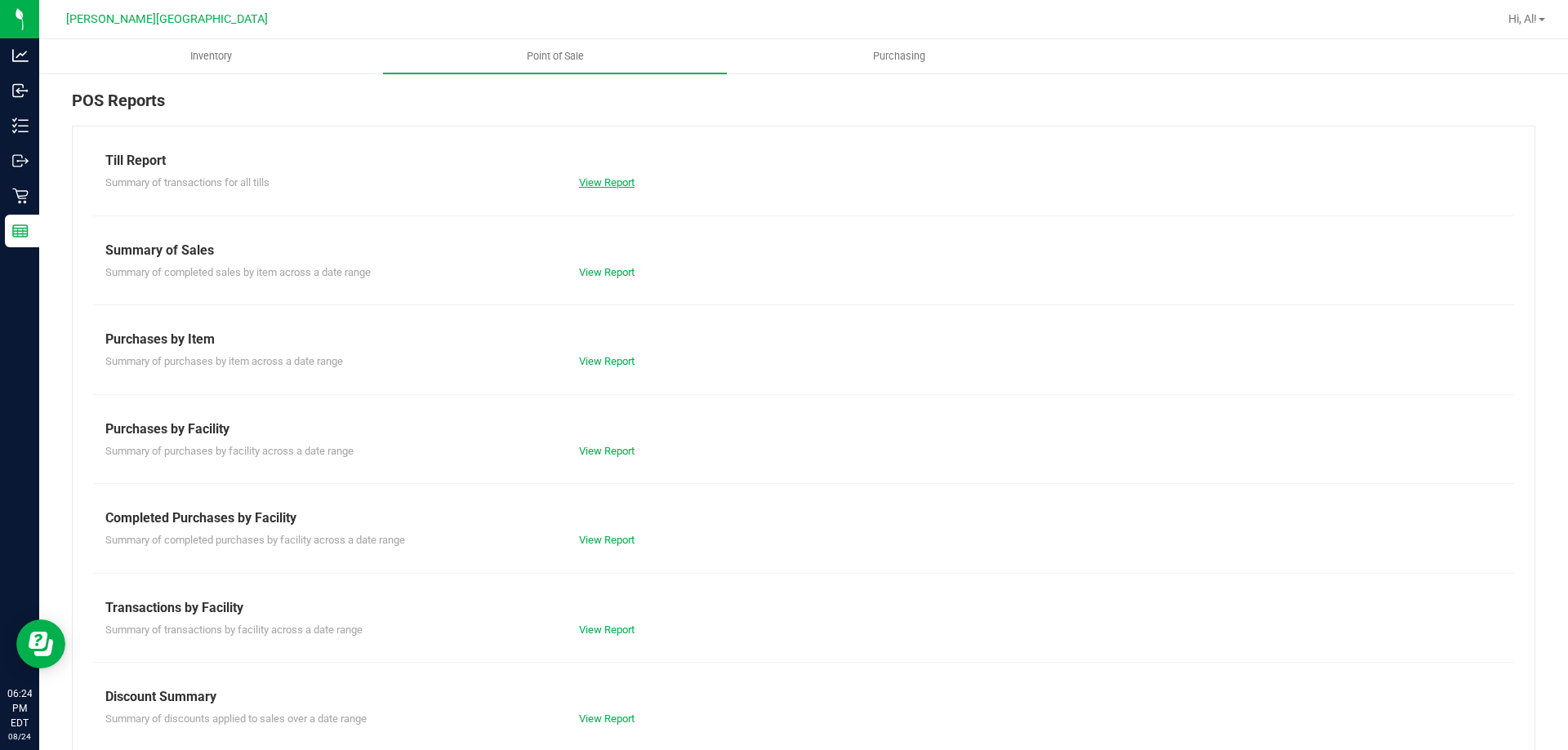
click at [599, 184] on link "View Report" at bounding box center [606, 182] width 55 height 12
